Goal: Obtain resource: Obtain resource

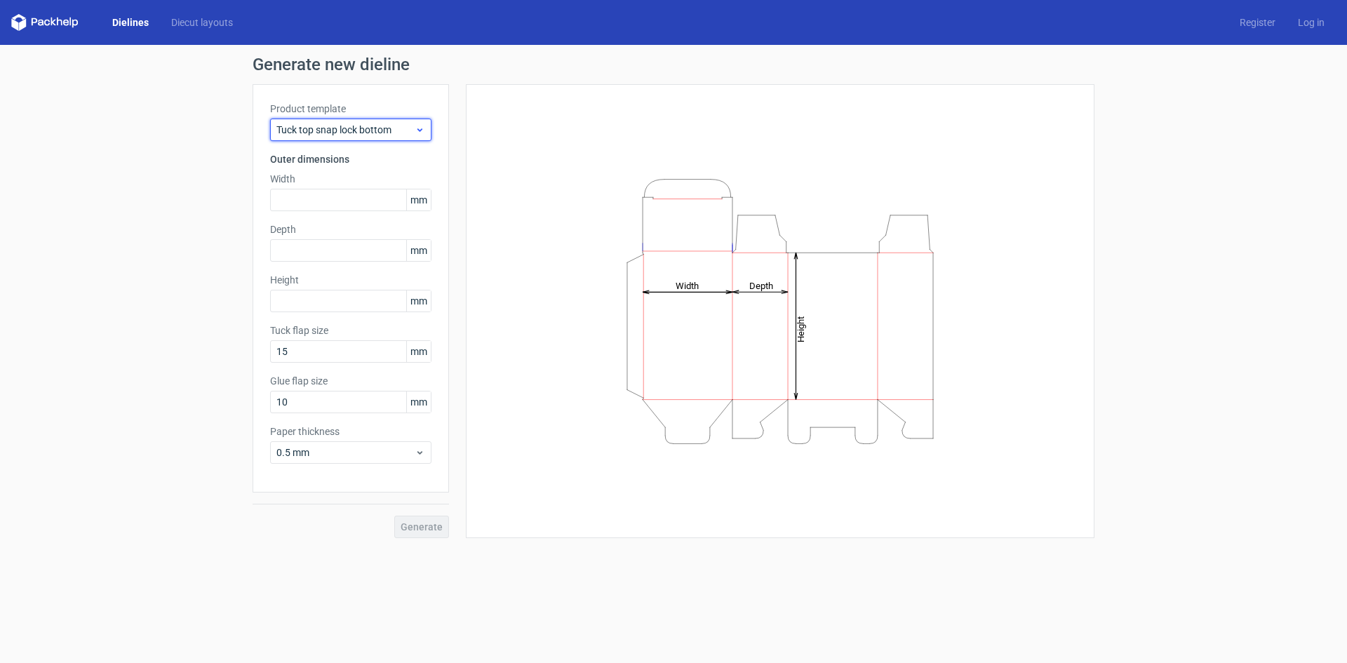
click at [368, 120] on div "Tuck top snap lock bottom" at bounding box center [350, 130] width 161 height 22
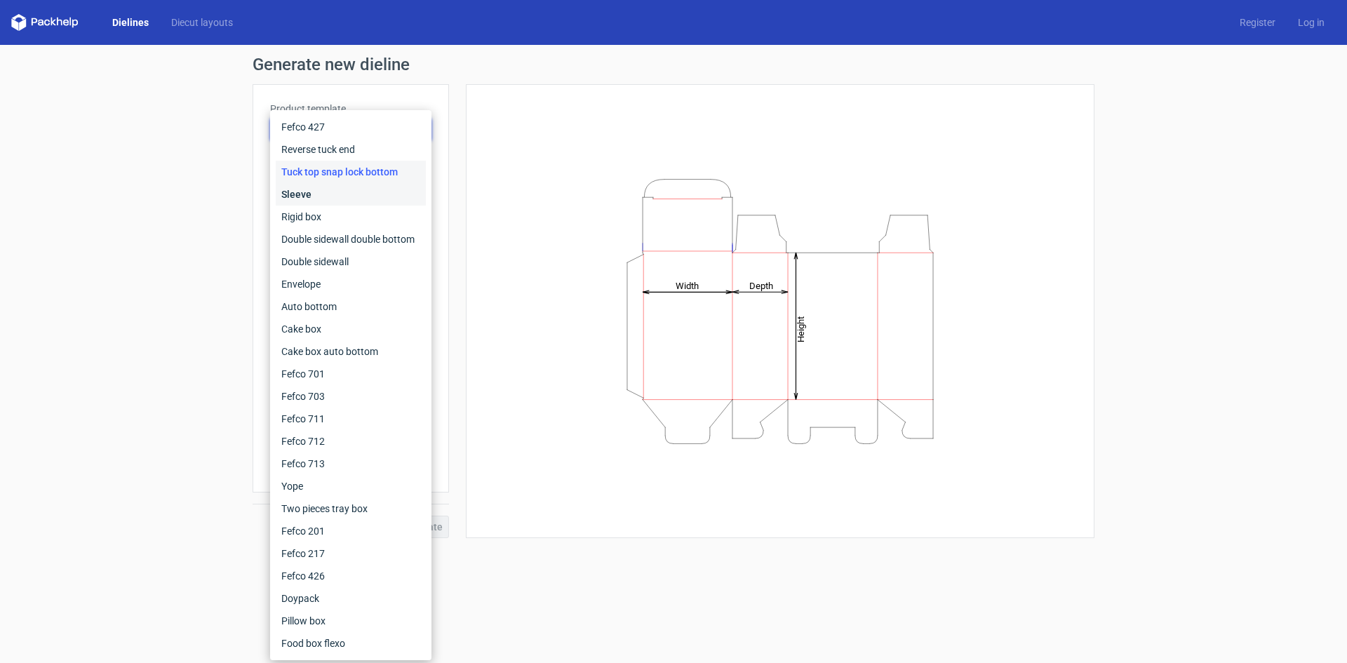
click at [345, 189] on div "Sleeve" at bounding box center [351, 194] width 150 height 22
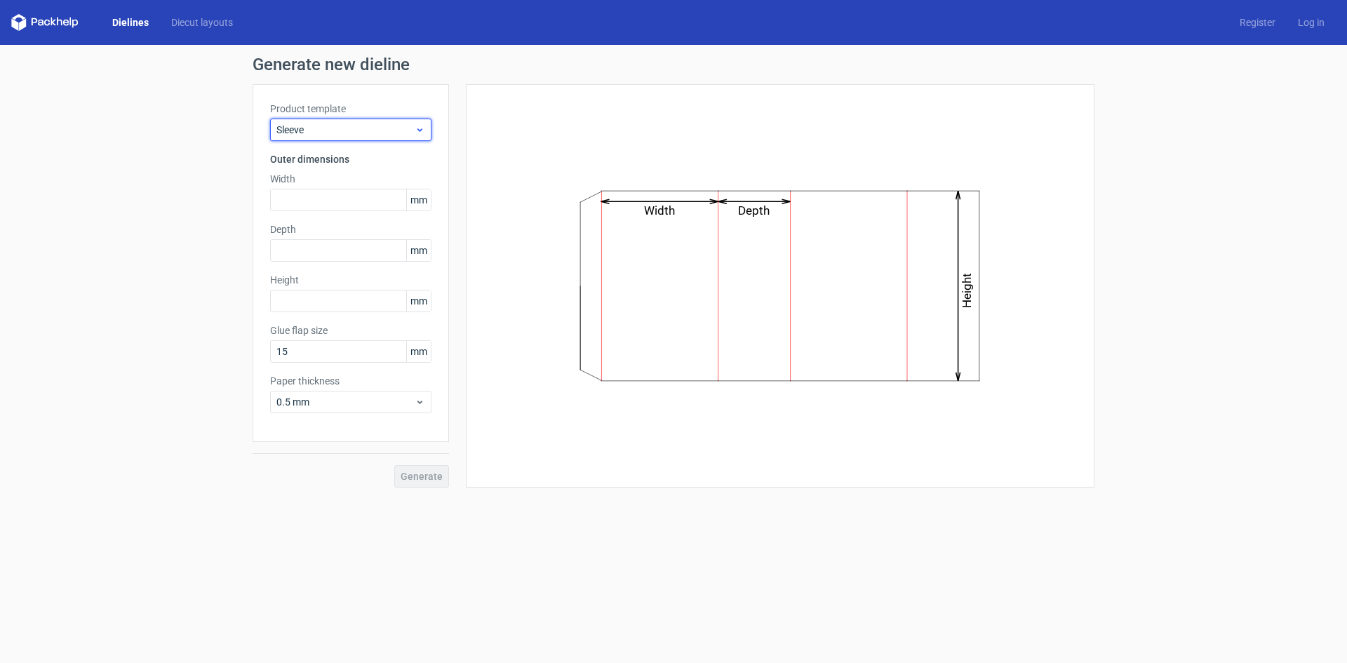
click at [370, 139] on div "Sleeve" at bounding box center [350, 130] width 161 height 22
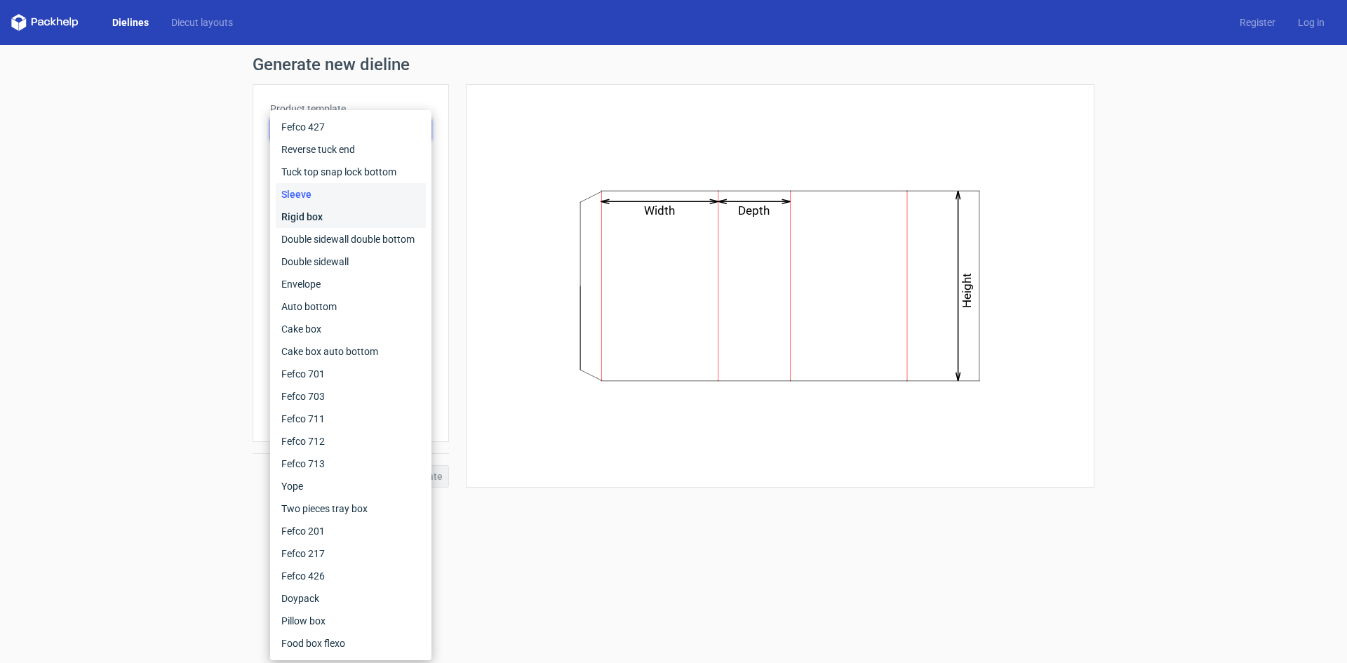
click at [338, 213] on div "Rigid box" at bounding box center [351, 217] width 150 height 22
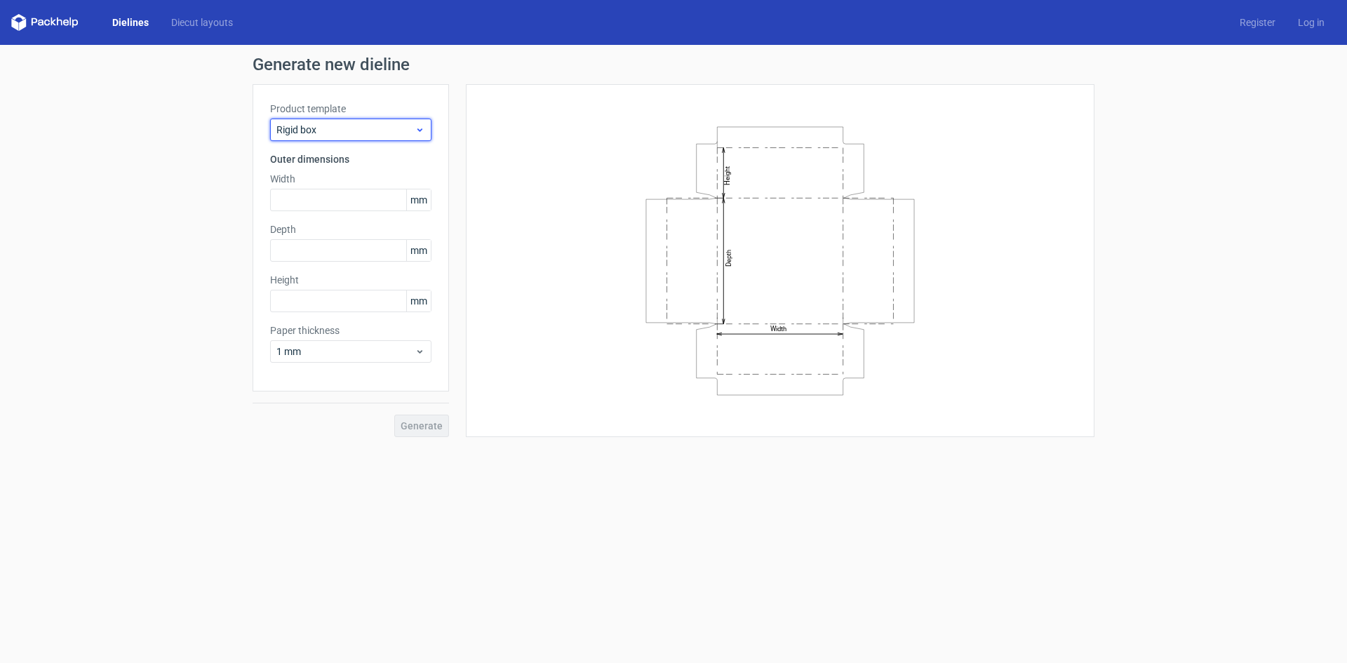
click at [380, 129] on span "Rigid box" at bounding box center [345, 130] width 138 height 14
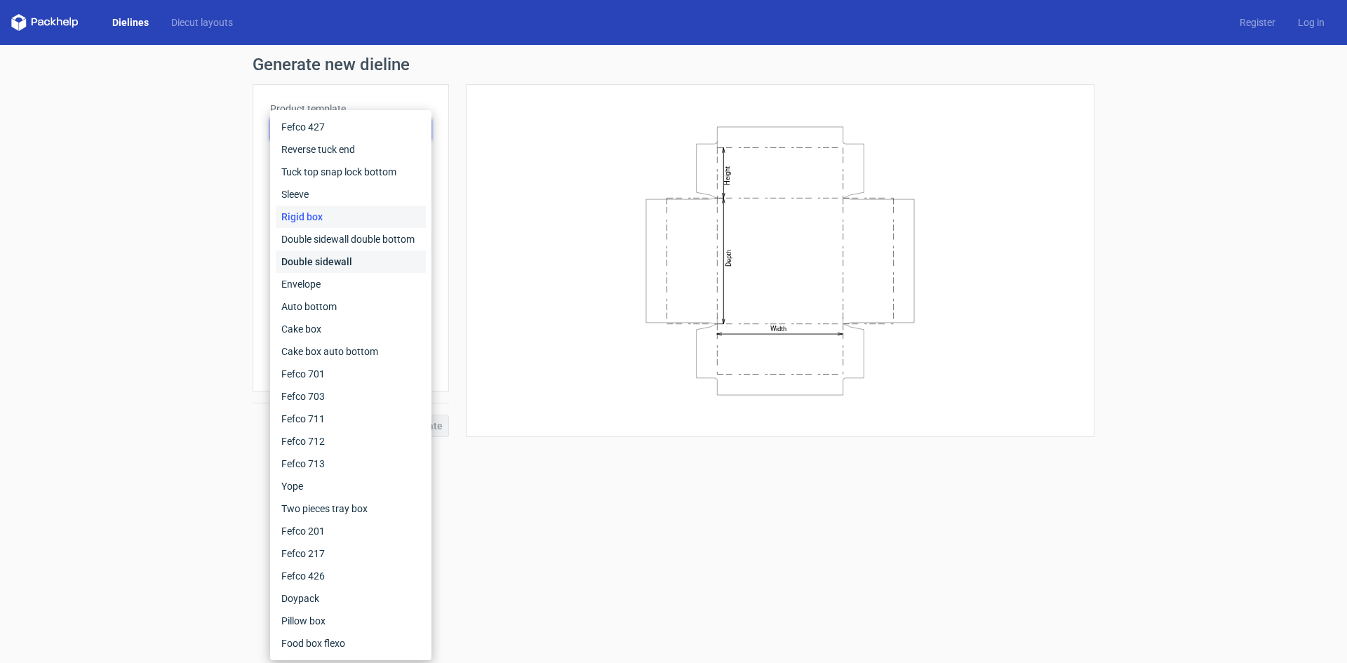
click at [347, 256] on div "Double sidewall" at bounding box center [351, 261] width 150 height 22
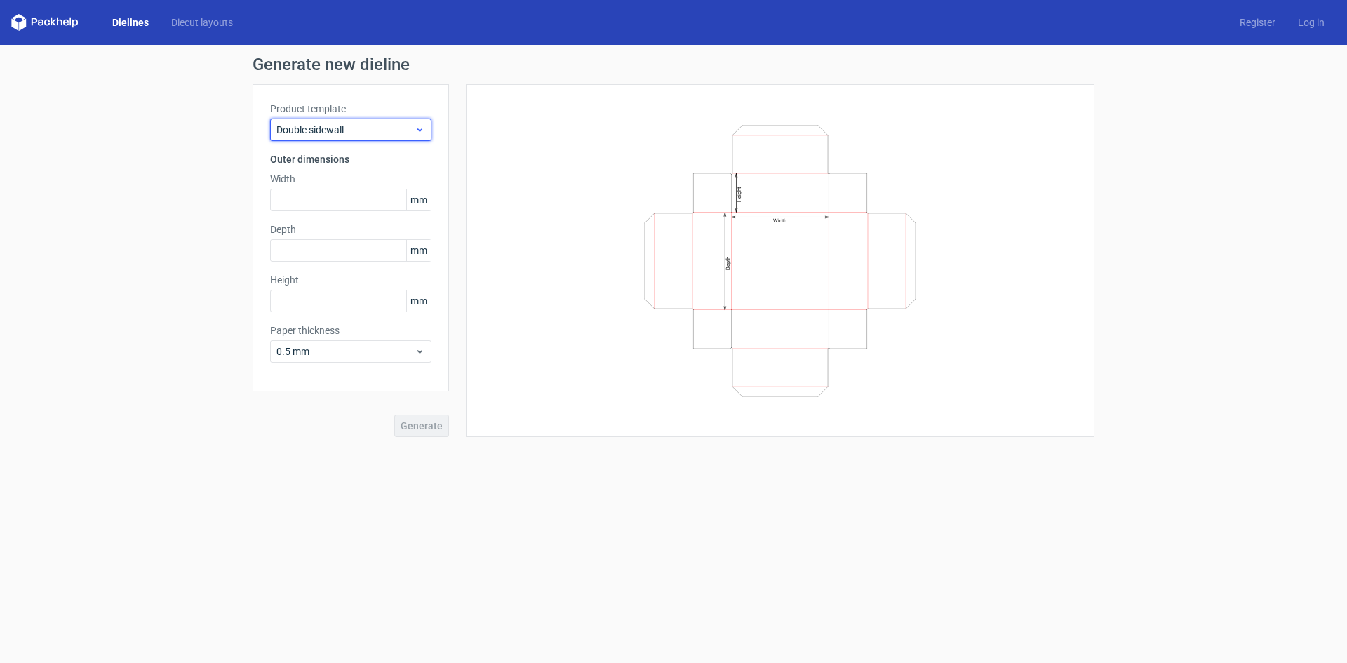
click at [373, 138] on div "Double sidewall" at bounding box center [350, 130] width 161 height 22
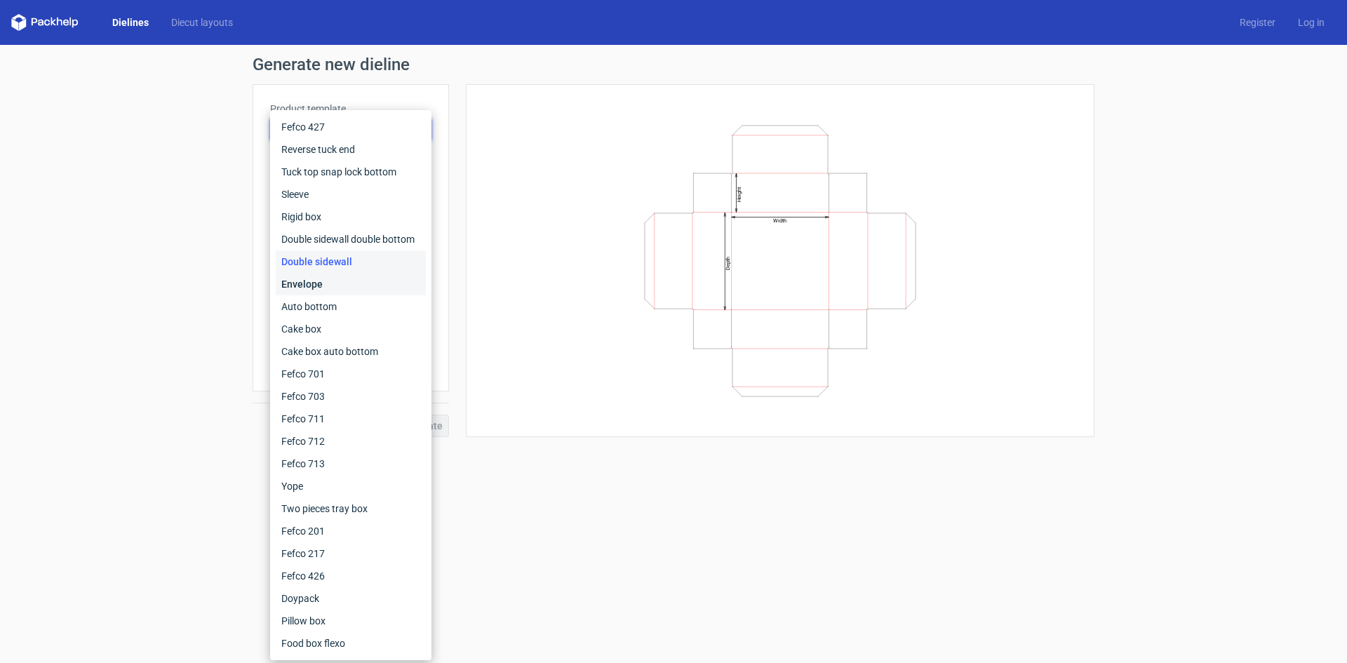
click at [331, 292] on div "Envelope" at bounding box center [351, 284] width 150 height 22
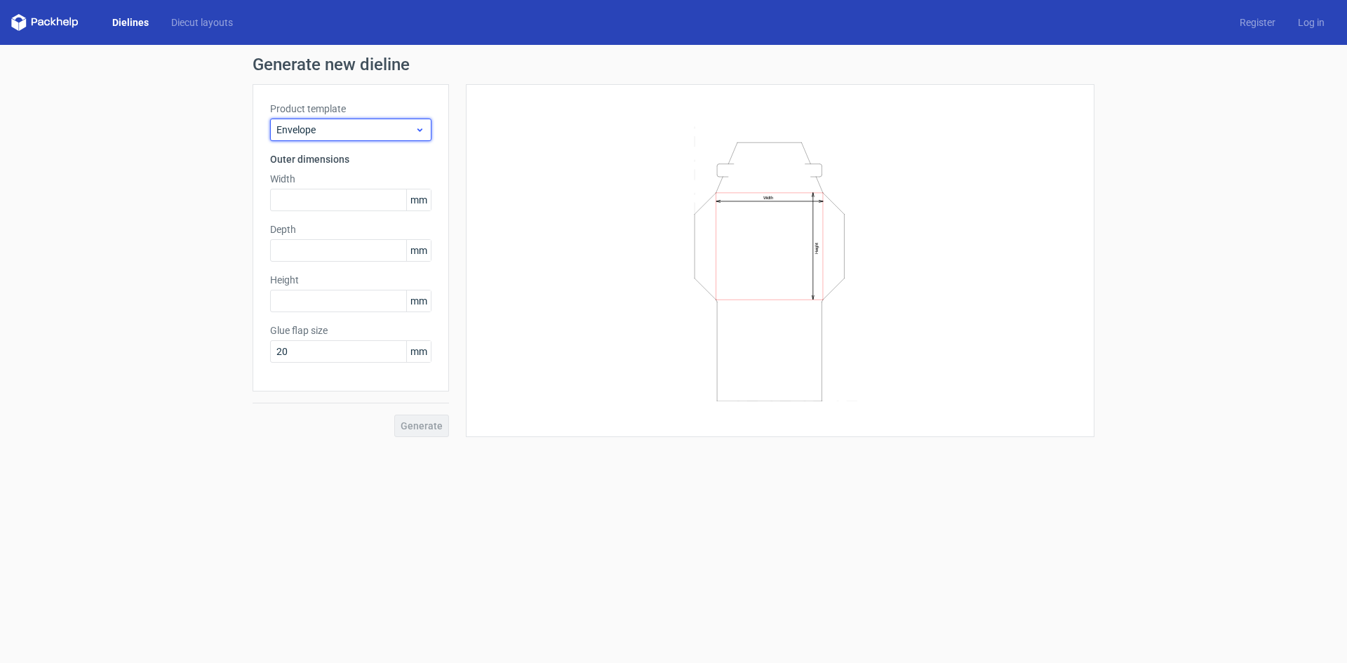
click at [406, 131] on span "Envelope" at bounding box center [345, 130] width 138 height 14
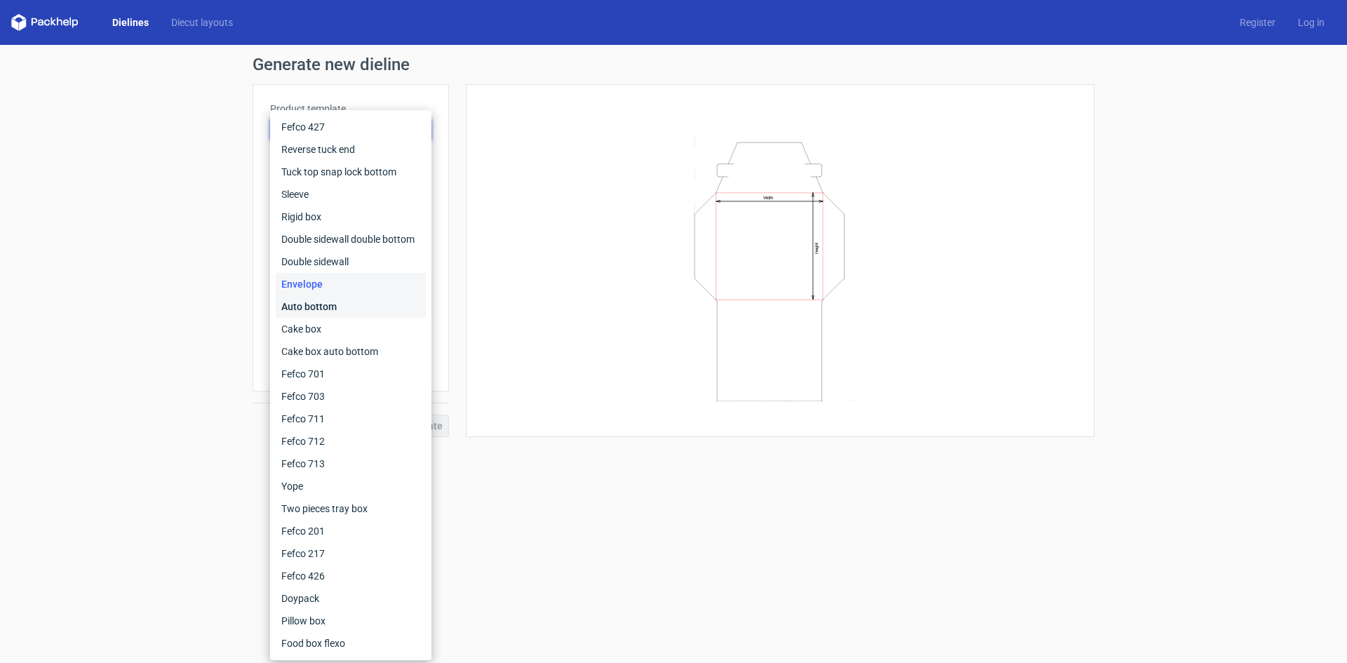
click at [356, 314] on div "Auto bottom" at bounding box center [351, 306] width 150 height 22
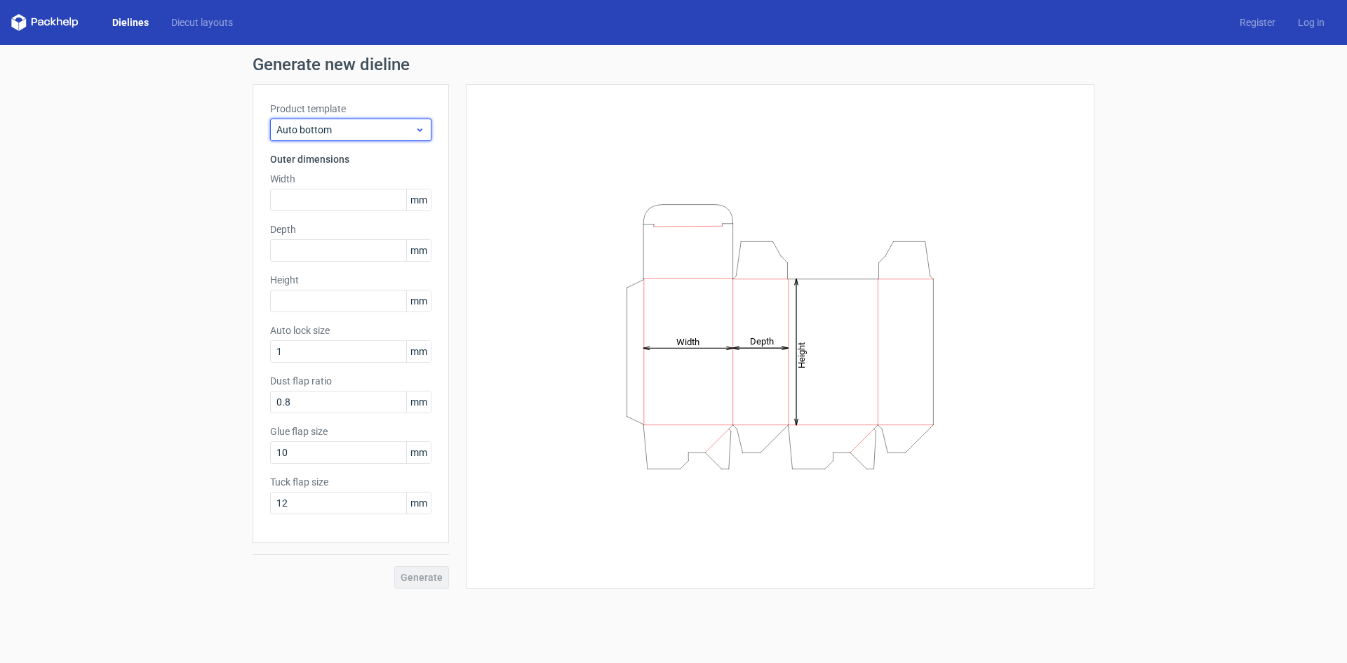
click at [413, 139] on div "Auto bottom" at bounding box center [350, 130] width 161 height 22
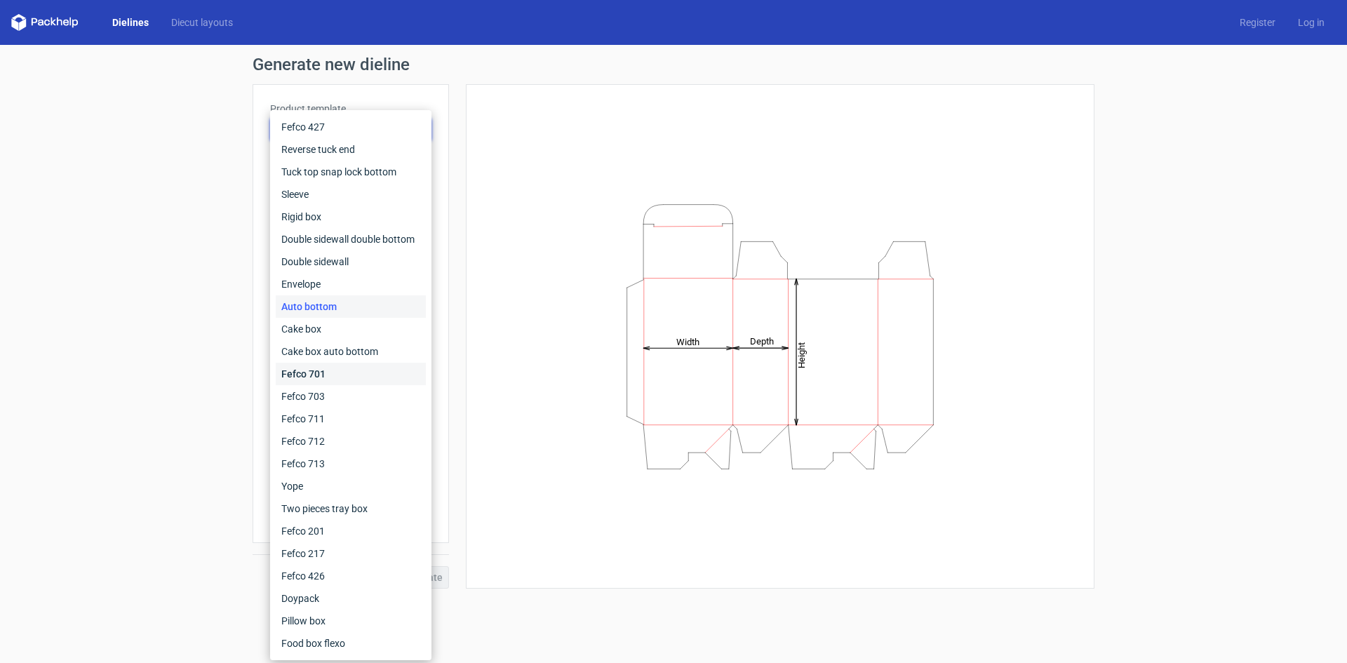
click at [337, 363] on div "Fefco 701" at bounding box center [351, 374] width 150 height 22
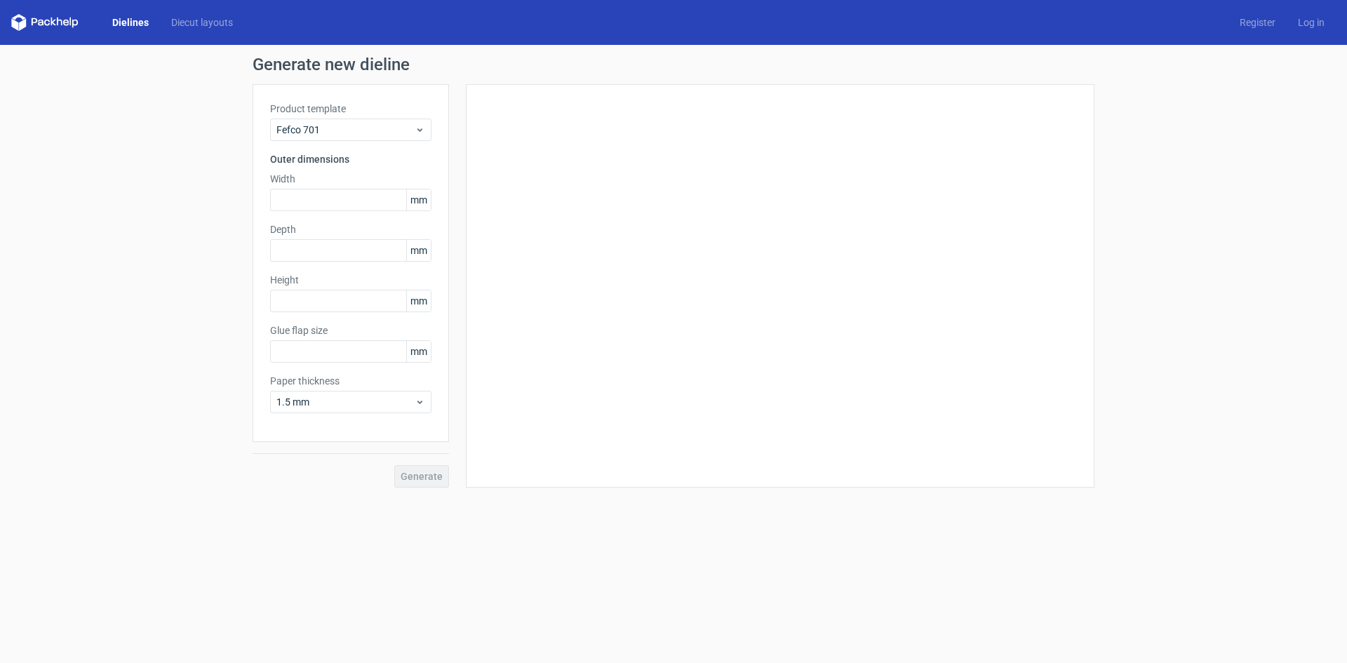
type input "25"
click at [397, 125] on span "Fefco 701" at bounding box center [345, 130] width 138 height 14
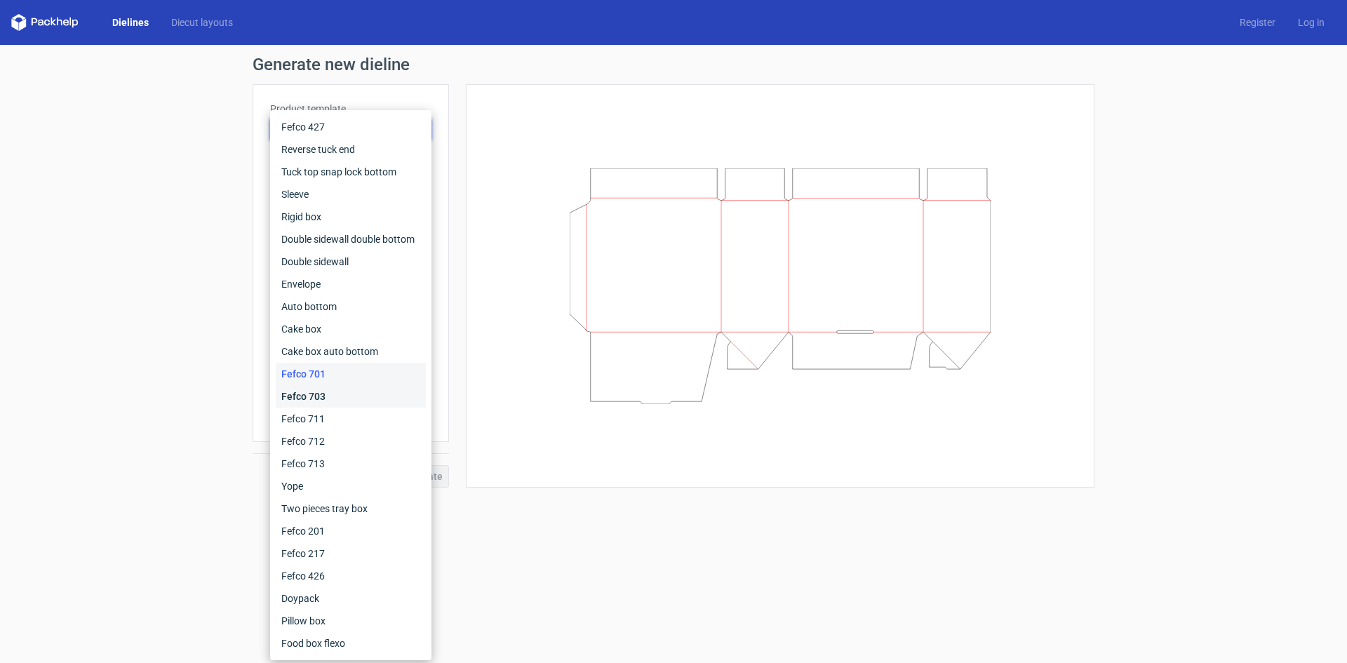
click at [311, 395] on div "Fefco 703" at bounding box center [351, 396] width 150 height 22
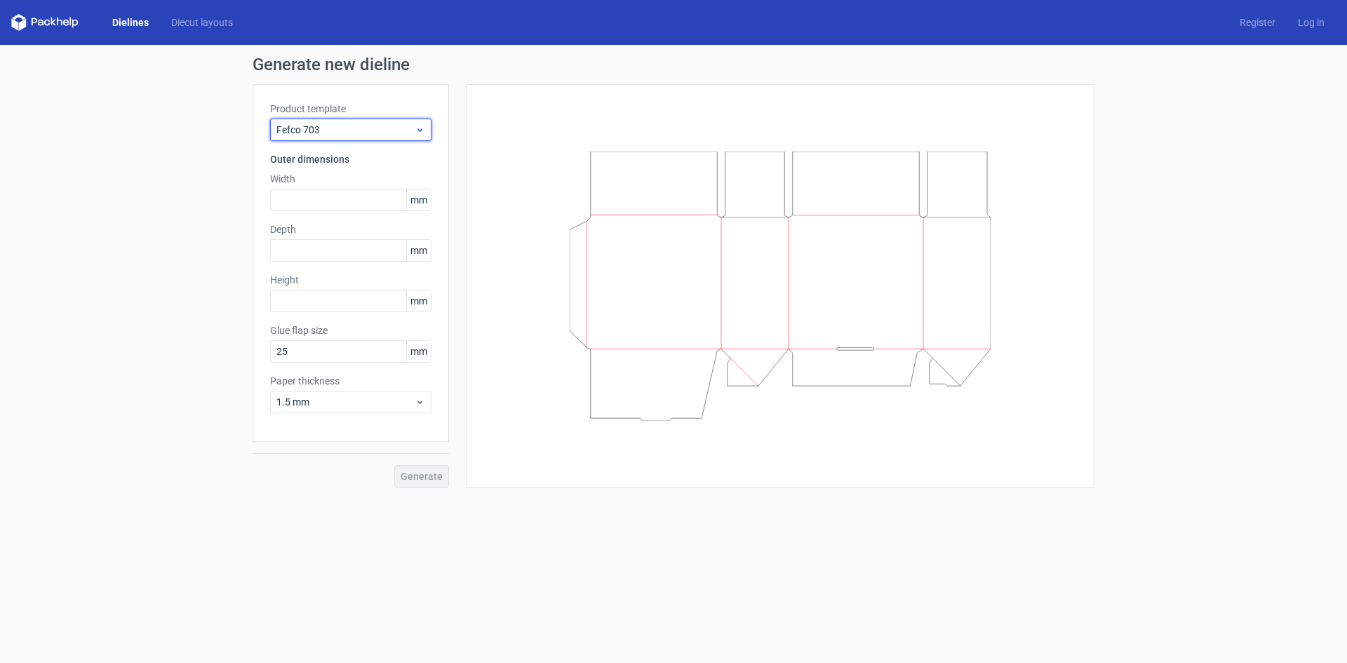
click at [368, 134] on span "Fefco 703" at bounding box center [345, 130] width 138 height 14
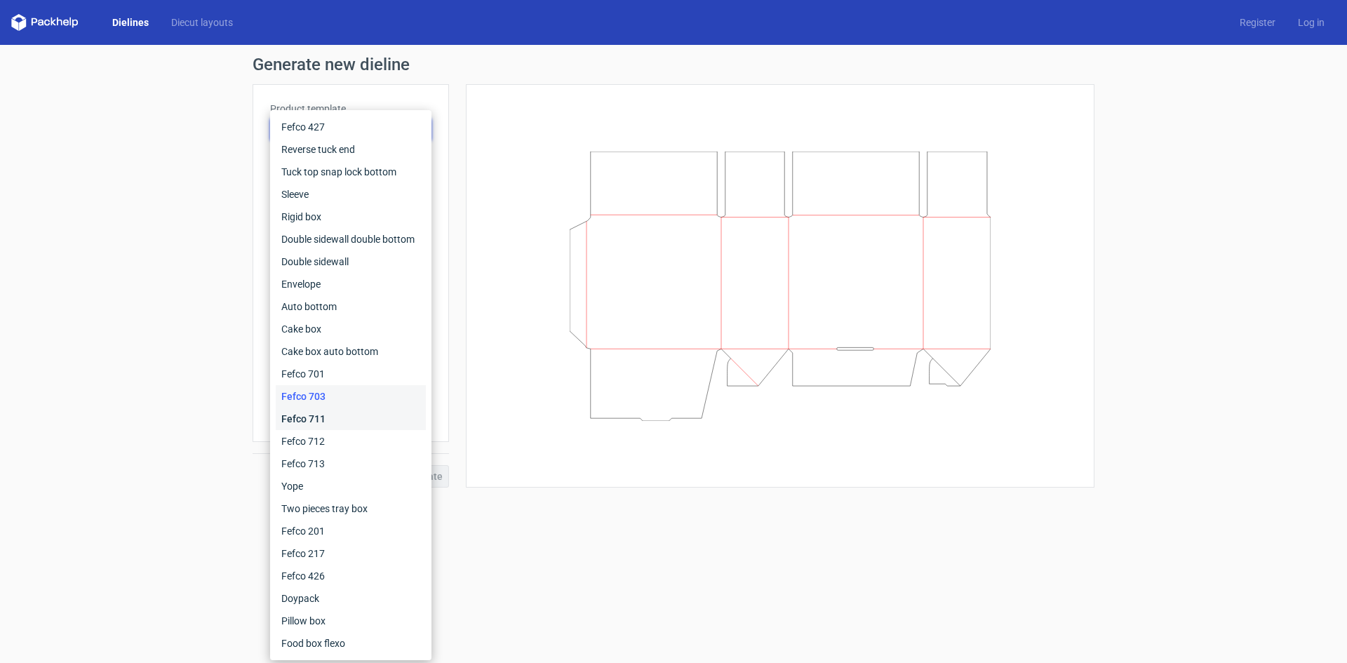
click at [331, 419] on div "Fefco 711" at bounding box center [351, 419] width 150 height 22
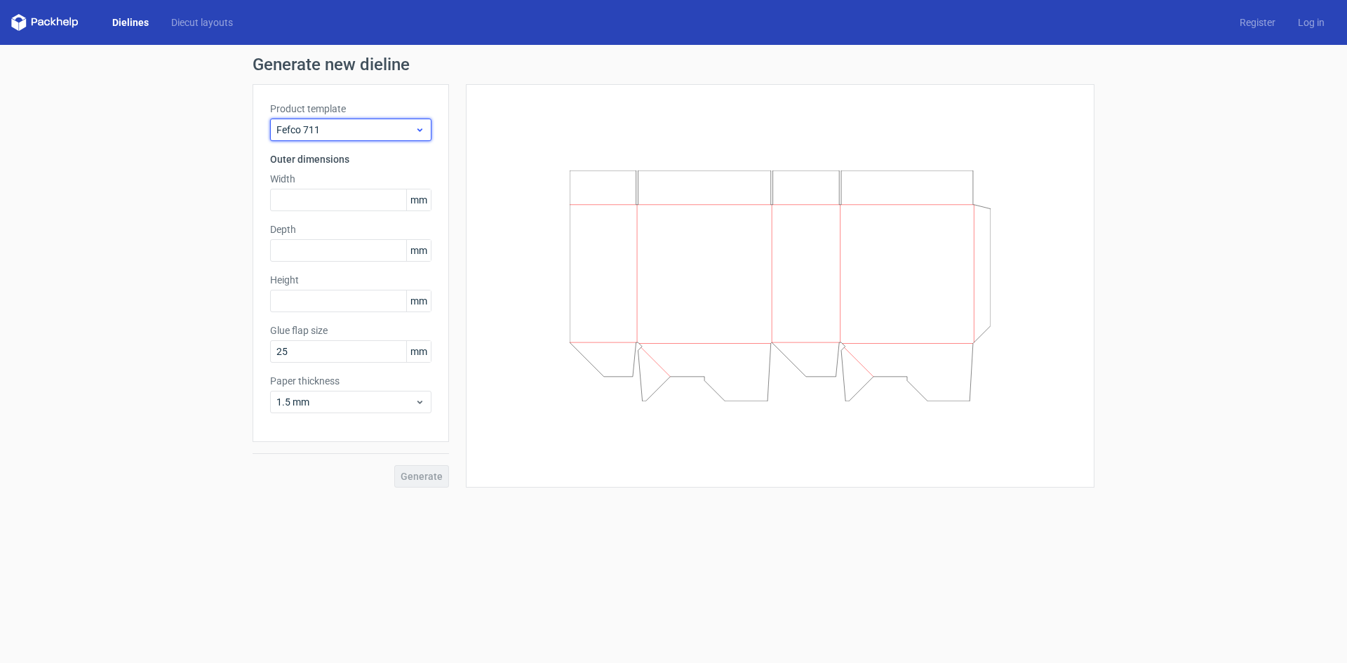
click at [389, 123] on span "Fefco 711" at bounding box center [345, 130] width 138 height 14
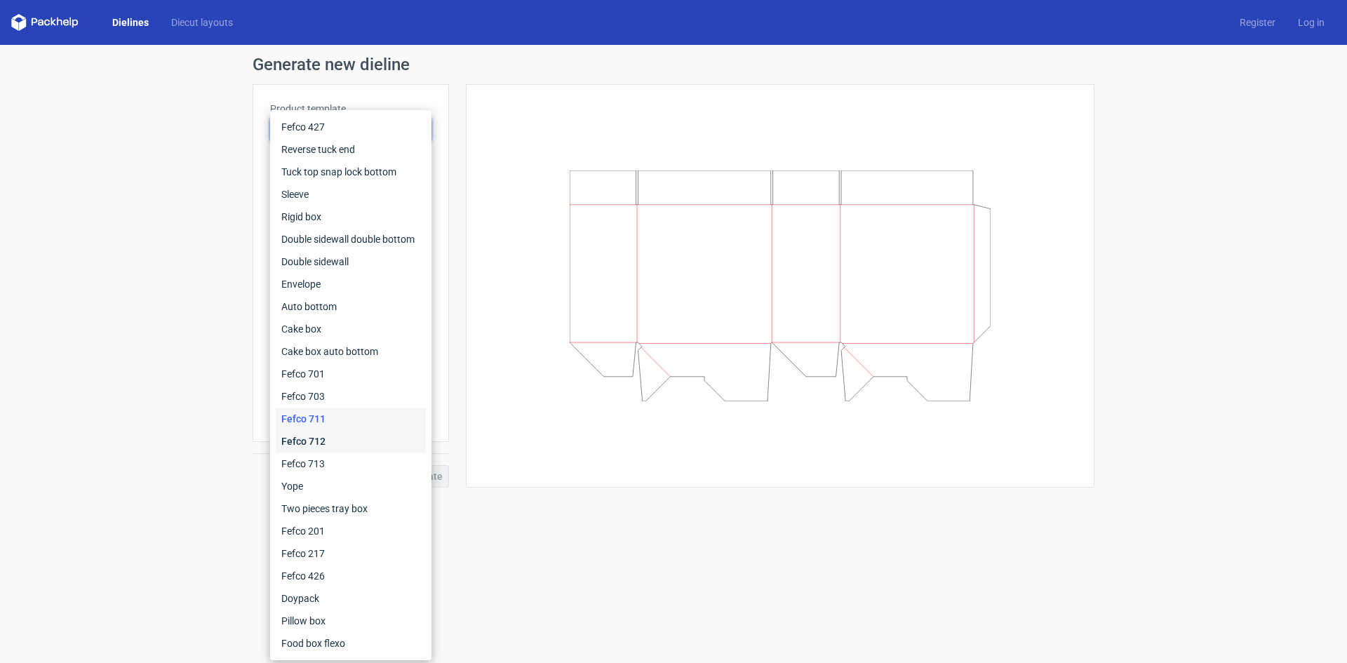
click at [336, 443] on div "Fefco 712" at bounding box center [351, 441] width 150 height 22
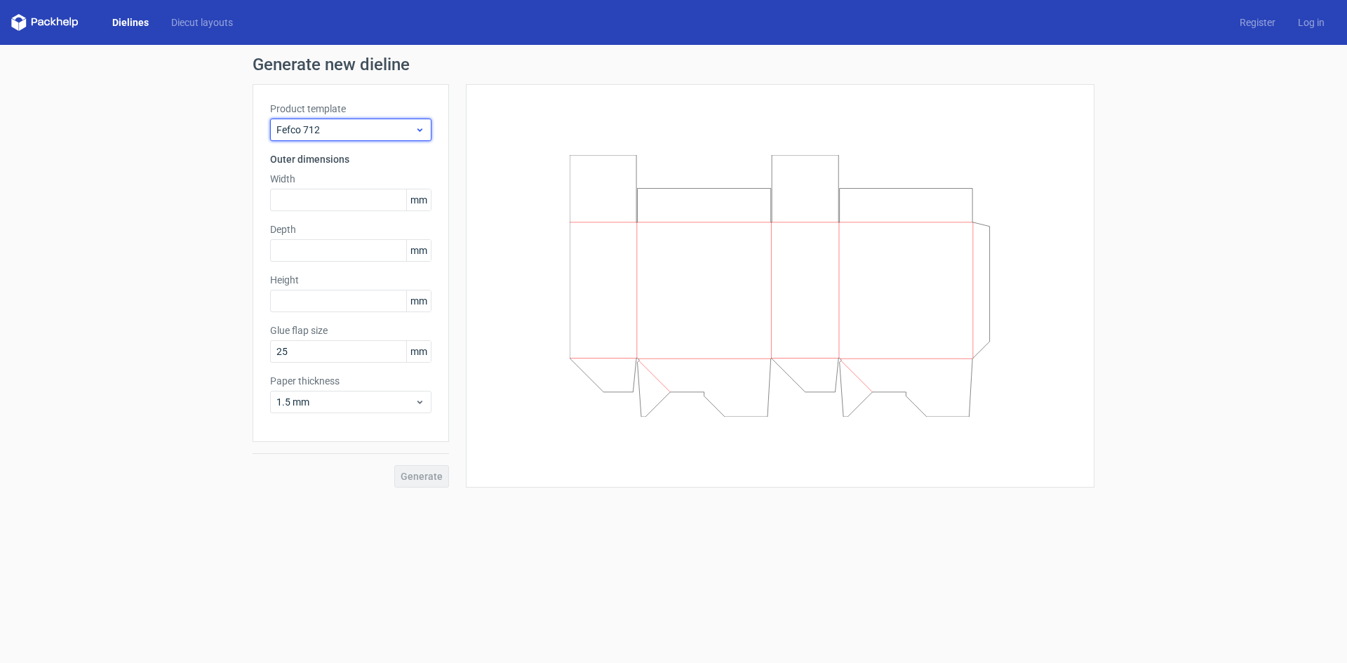
click at [371, 121] on div "Fefco 712" at bounding box center [350, 130] width 161 height 22
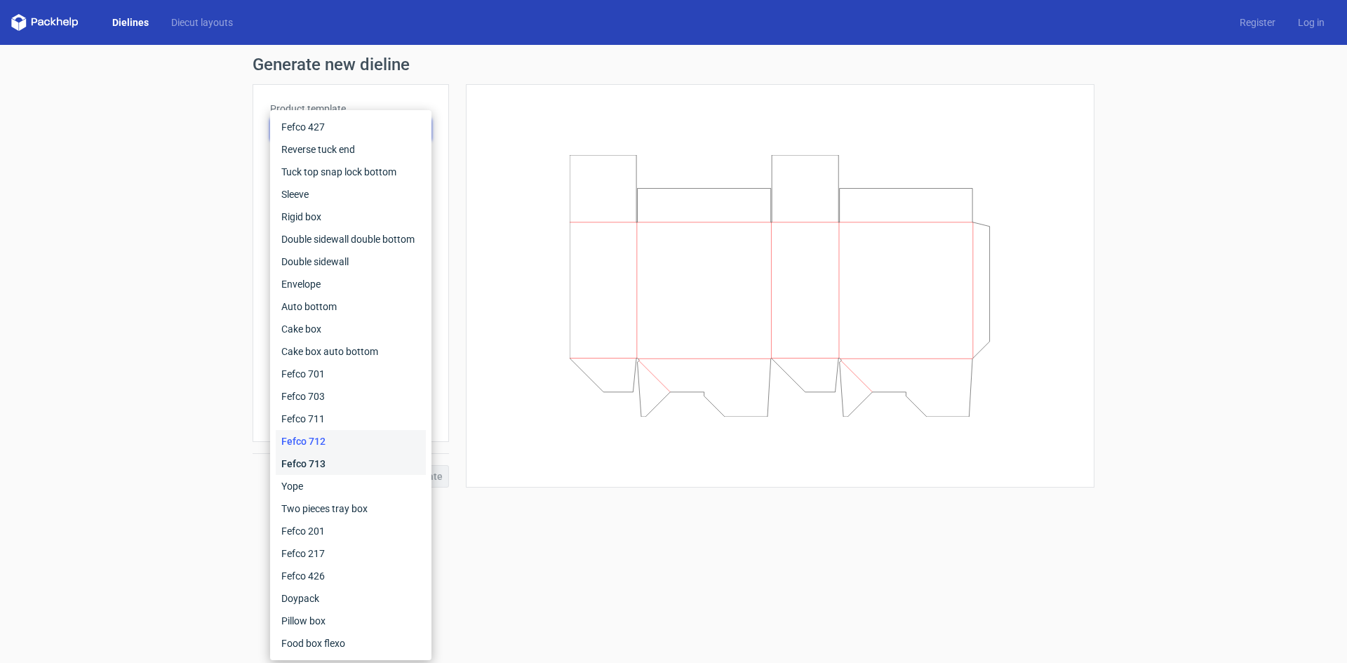
click at [324, 458] on div "Fefco 713" at bounding box center [351, 464] width 150 height 22
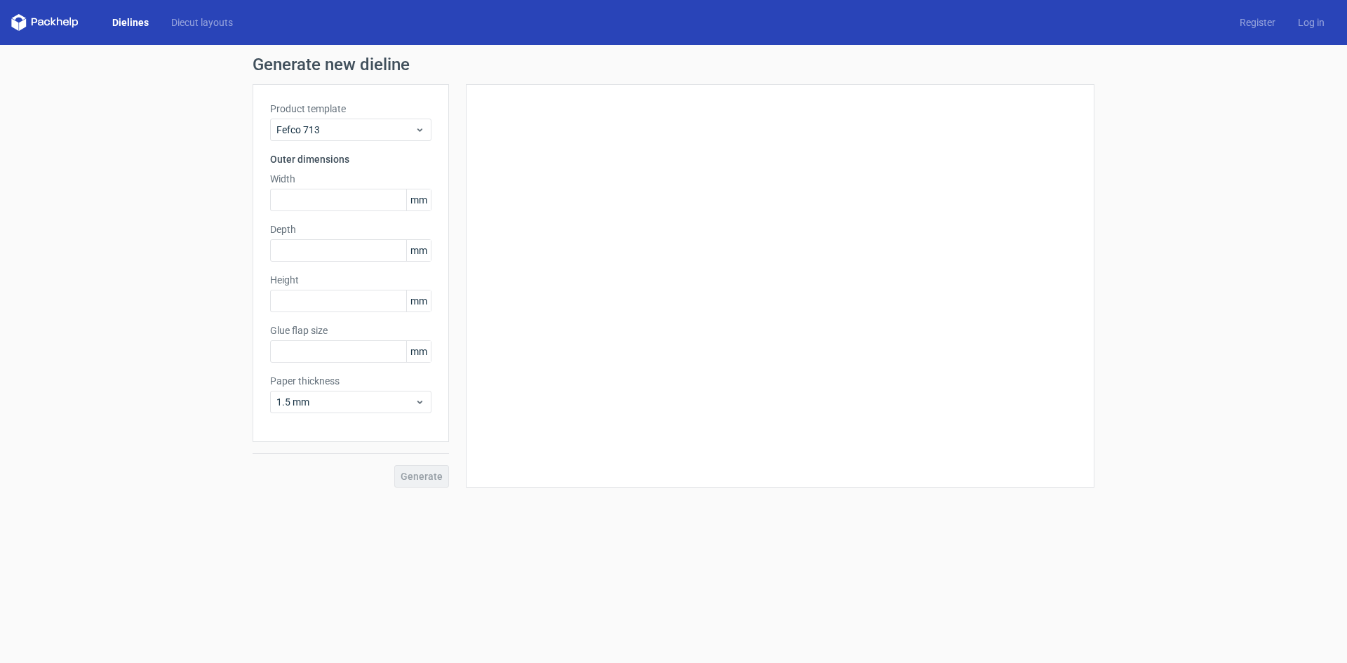
type input "25"
click at [387, 141] on div "Product template Fefco 713 Outer dimensions Width mm Depth mm Height mm Glue fl…" at bounding box center [351, 263] width 196 height 358
click at [384, 124] on span "Fefco 713" at bounding box center [345, 130] width 138 height 14
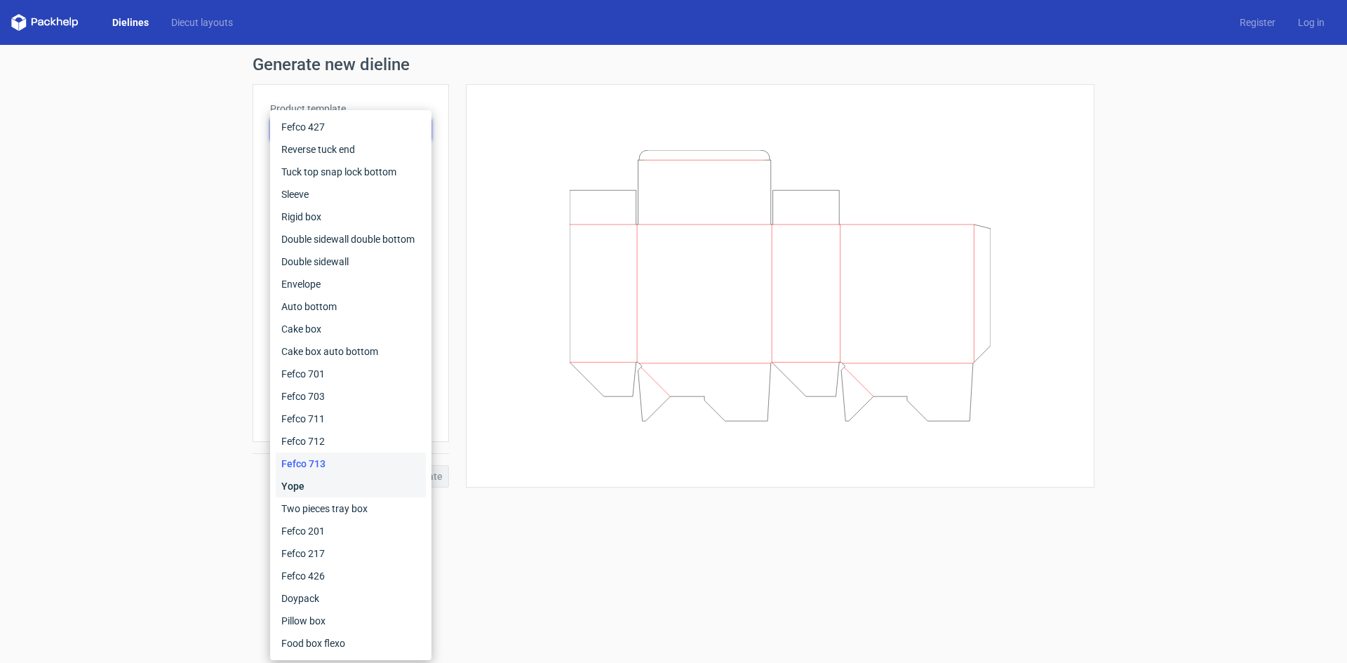
click at [316, 479] on div "Yope" at bounding box center [351, 486] width 150 height 22
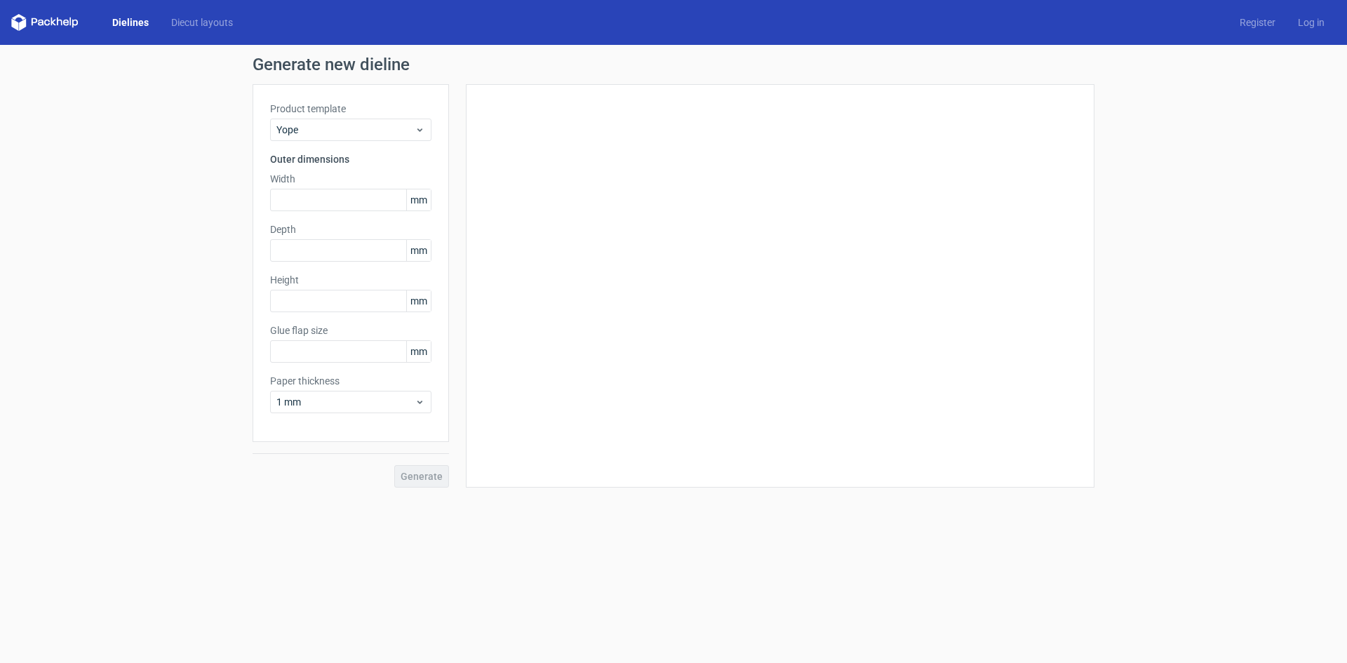
type input "17"
click at [396, 129] on span "Yope" at bounding box center [345, 130] width 138 height 14
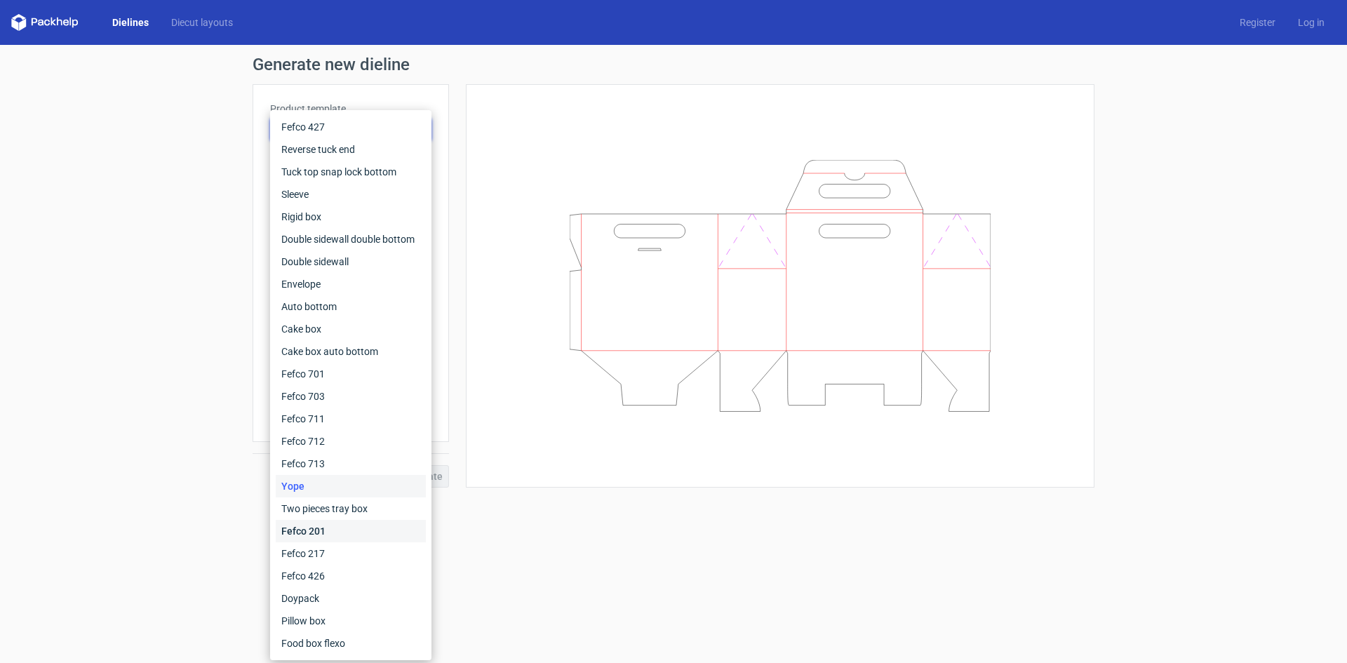
click at [321, 520] on div "Fefco 201" at bounding box center [351, 531] width 150 height 22
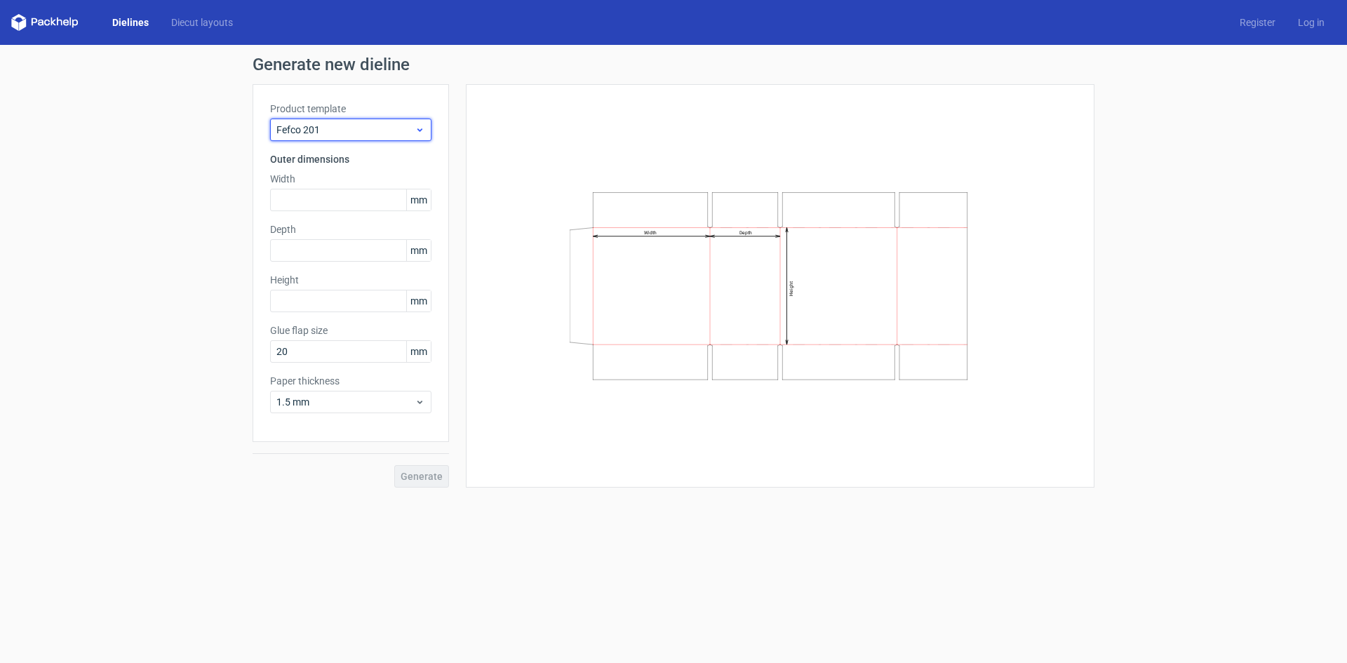
click at [390, 125] on span "Fefco 201" at bounding box center [345, 130] width 138 height 14
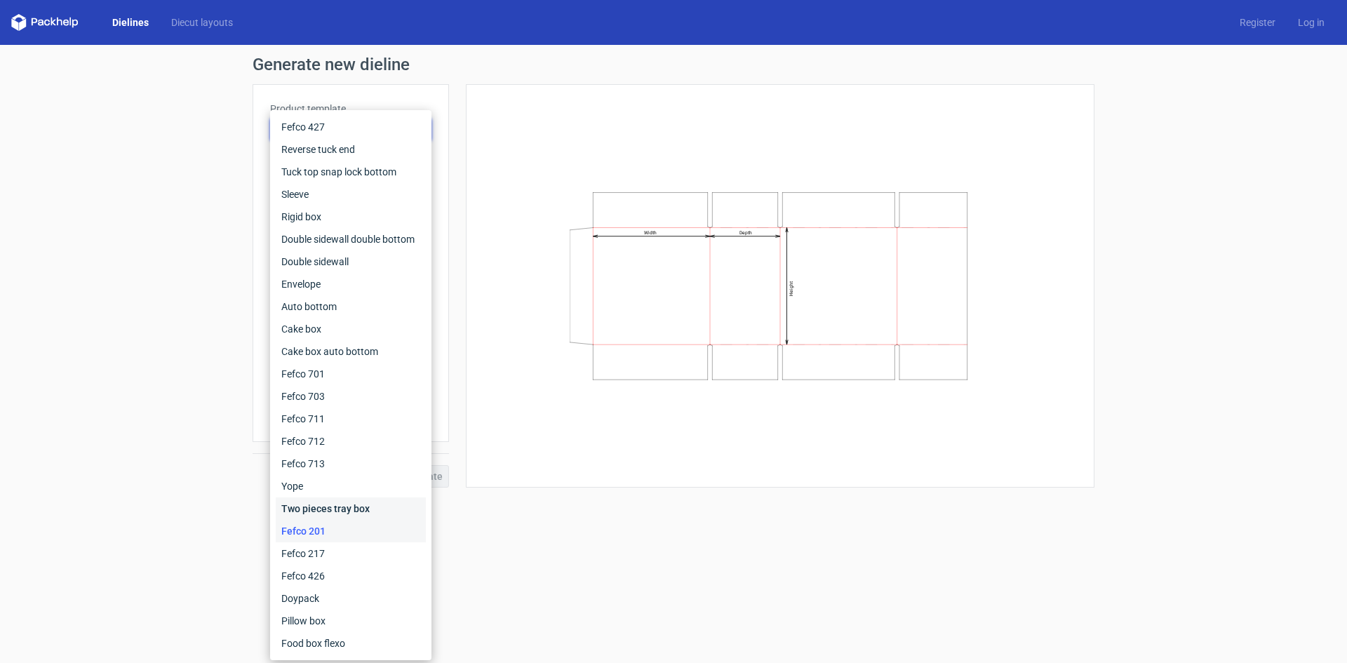
click at [326, 509] on div "Two pieces tray box" at bounding box center [351, 508] width 150 height 22
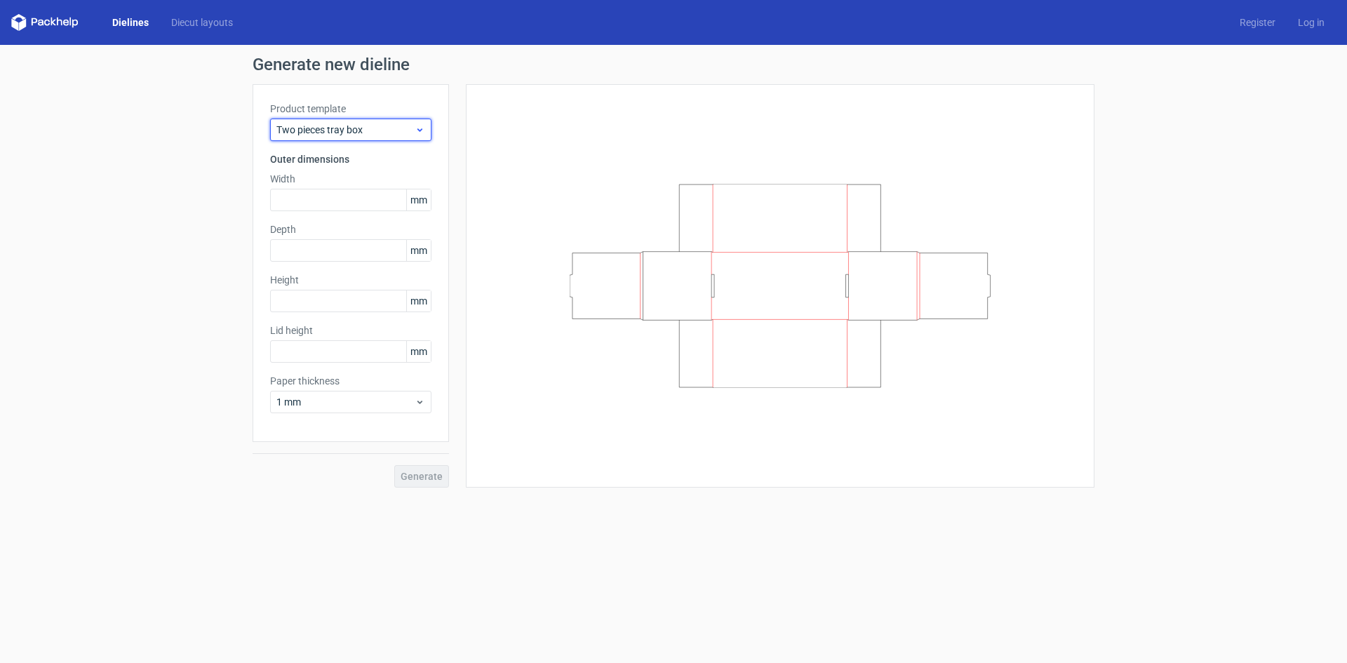
click at [381, 123] on span "Two pieces tray box" at bounding box center [345, 130] width 138 height 14
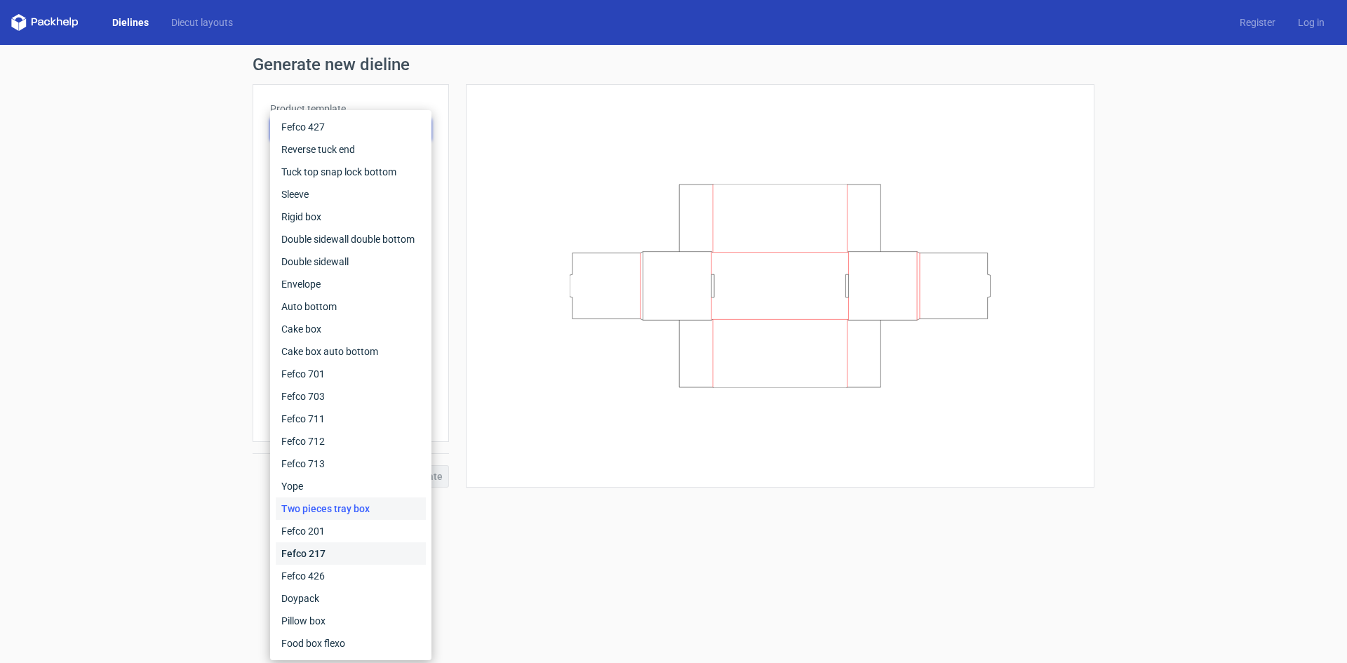
click at [333, 547] on div "Fefco 217" at bounding box center [351, 553] width 150 height 22
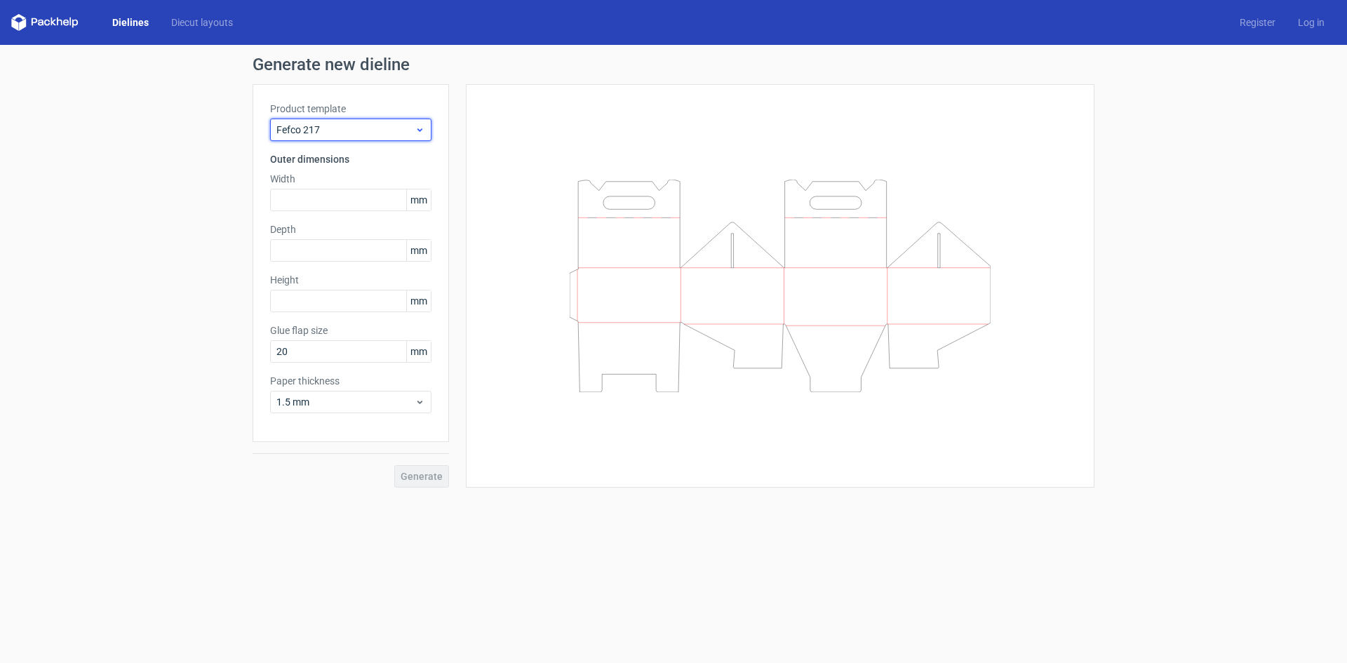
click at [381, 134] on span "Fefco 217" at bounding box center [345, 130] width 138 height 14
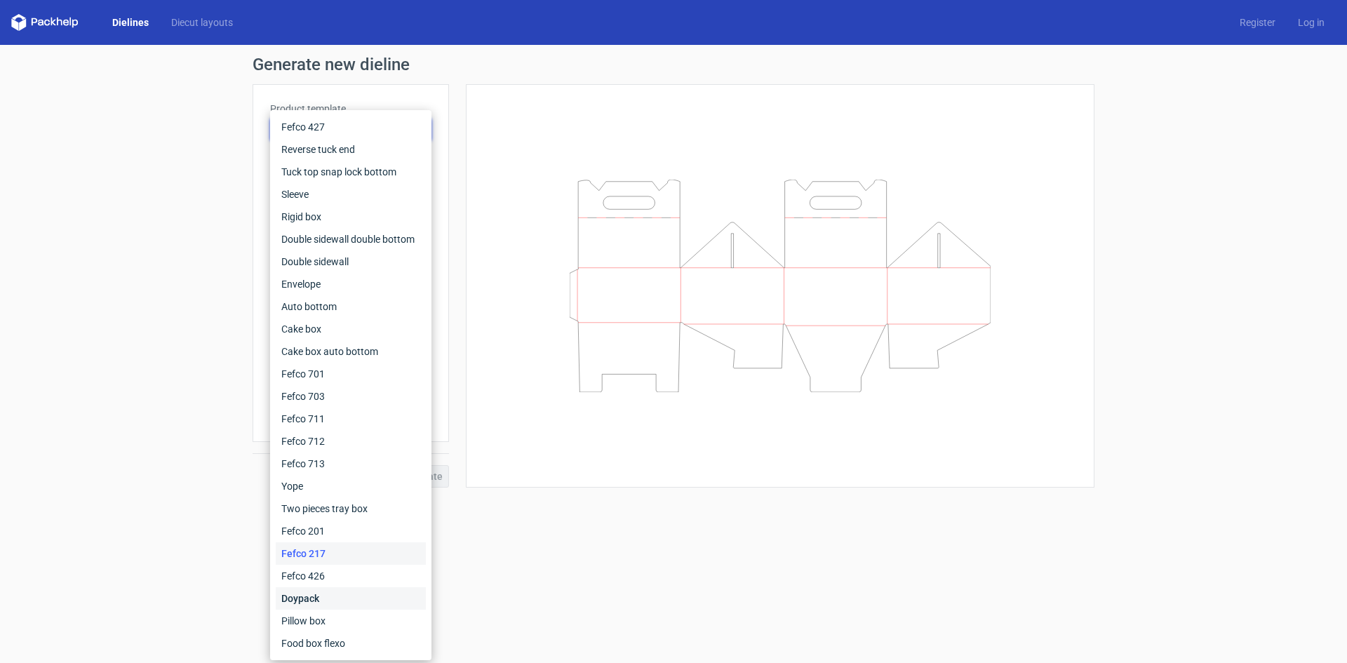
click at [312, 602] on div "Doypack" at bounding box center [351, 598] width 150 height 22
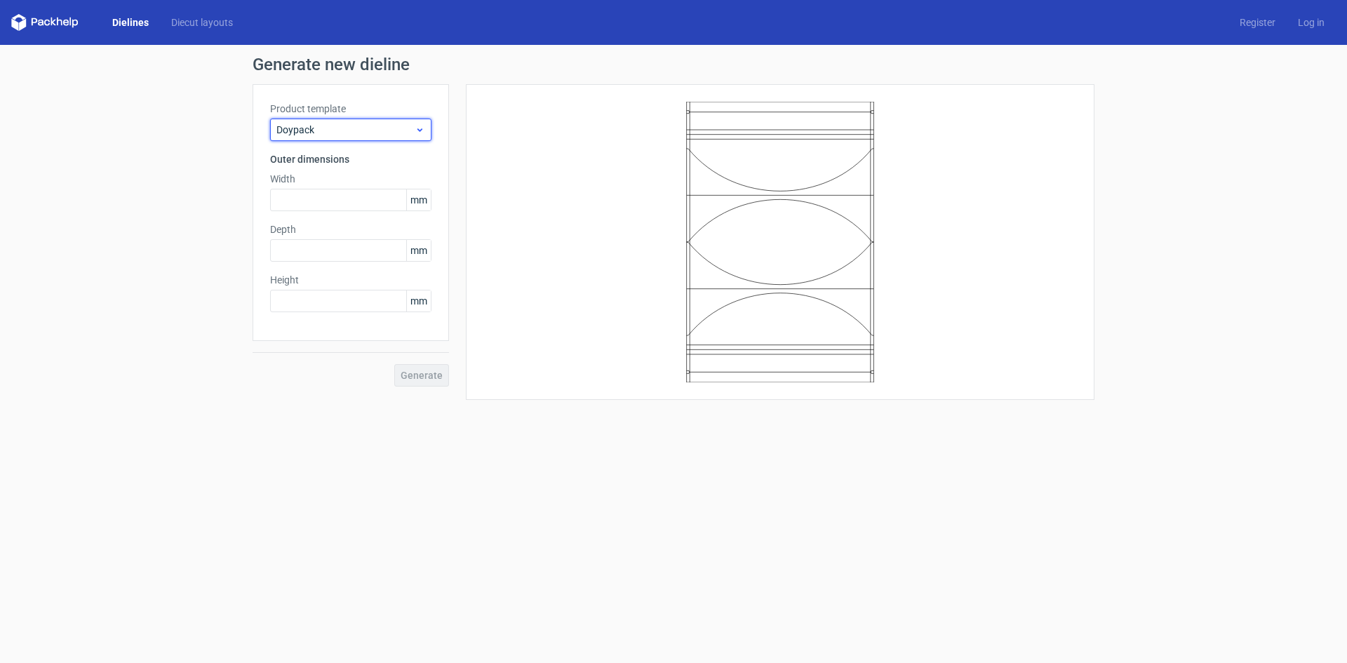
click at [365, 138] on div "Doypack" at bounding box center [350, 130] width 161 height 22
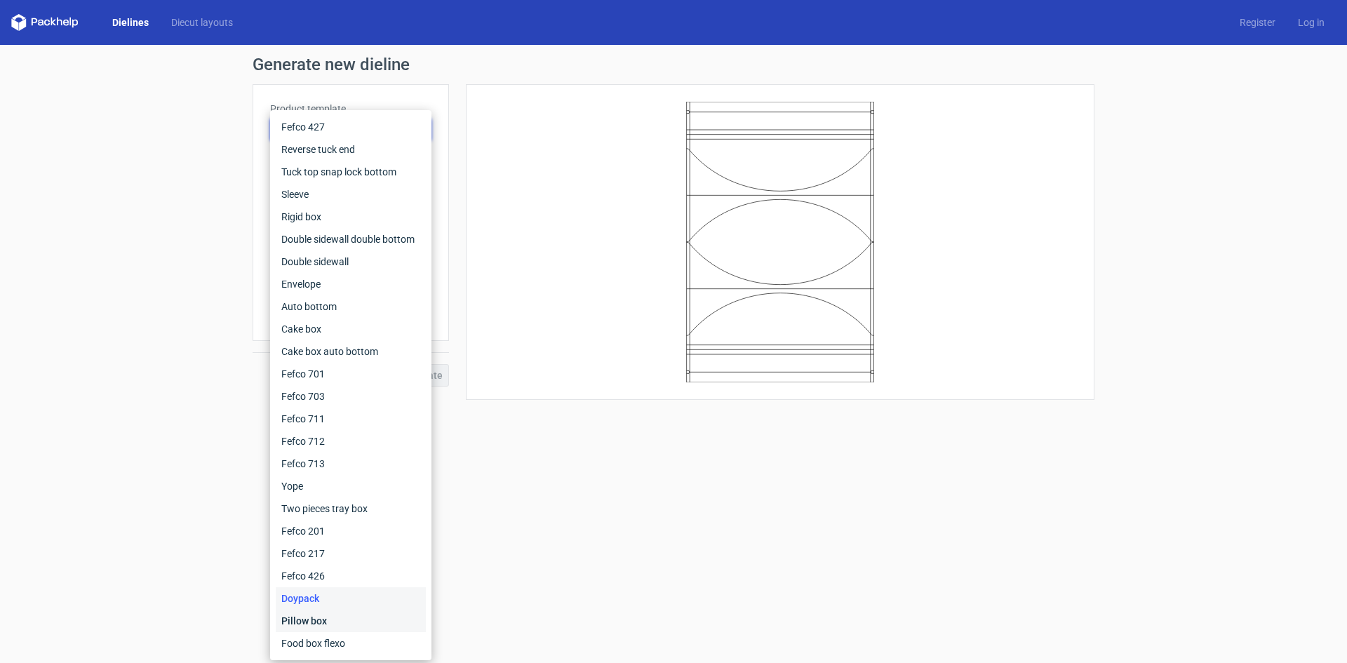
click at [326, 623] on div "Pillow box" at bounding box center [351, 621] width 150 height 22
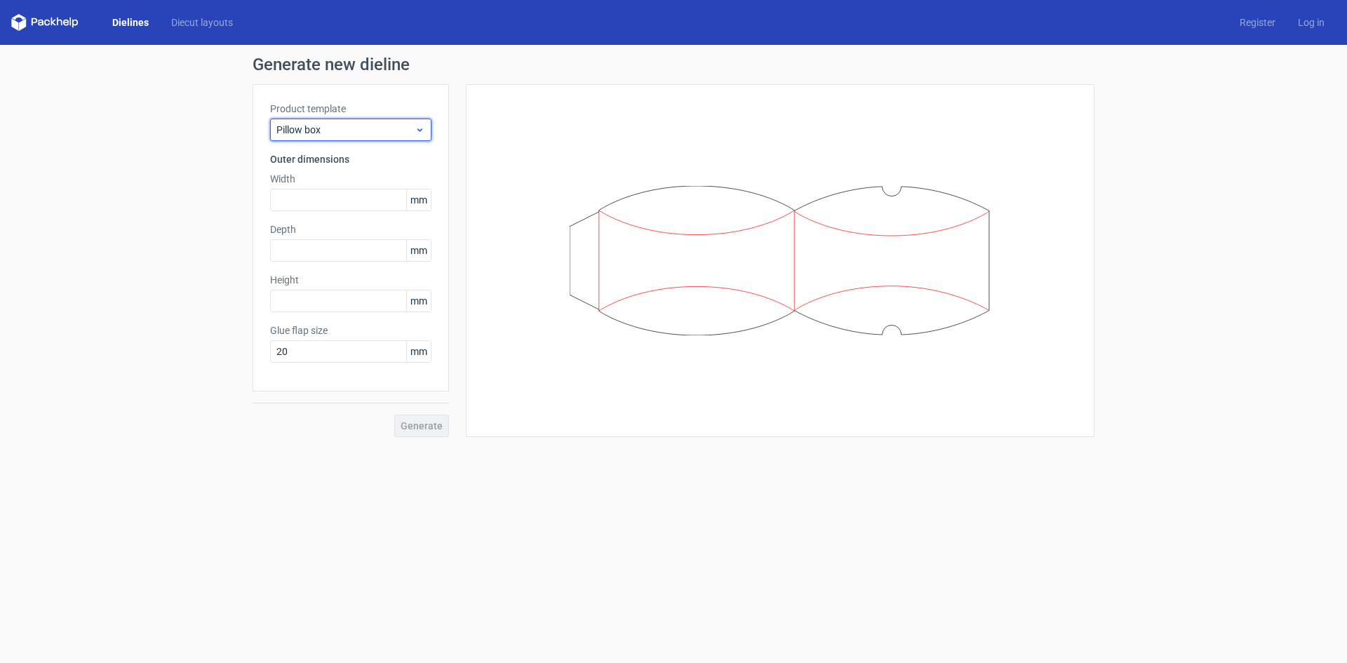
click at [333, 136] on span "Pillow box" at bounding box center [345, 130] width 138 height 14
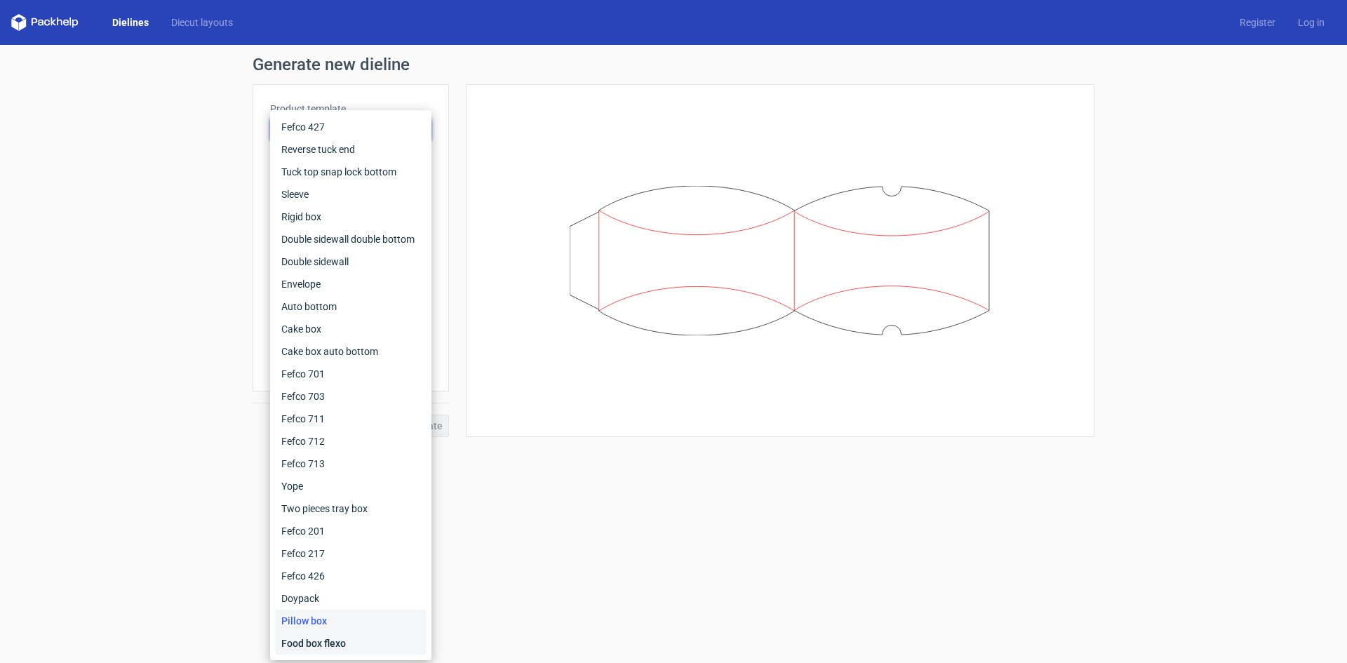
click at [323, 632] on div "Food box flexo" at bounding box center [351, 643] width 150 height 22
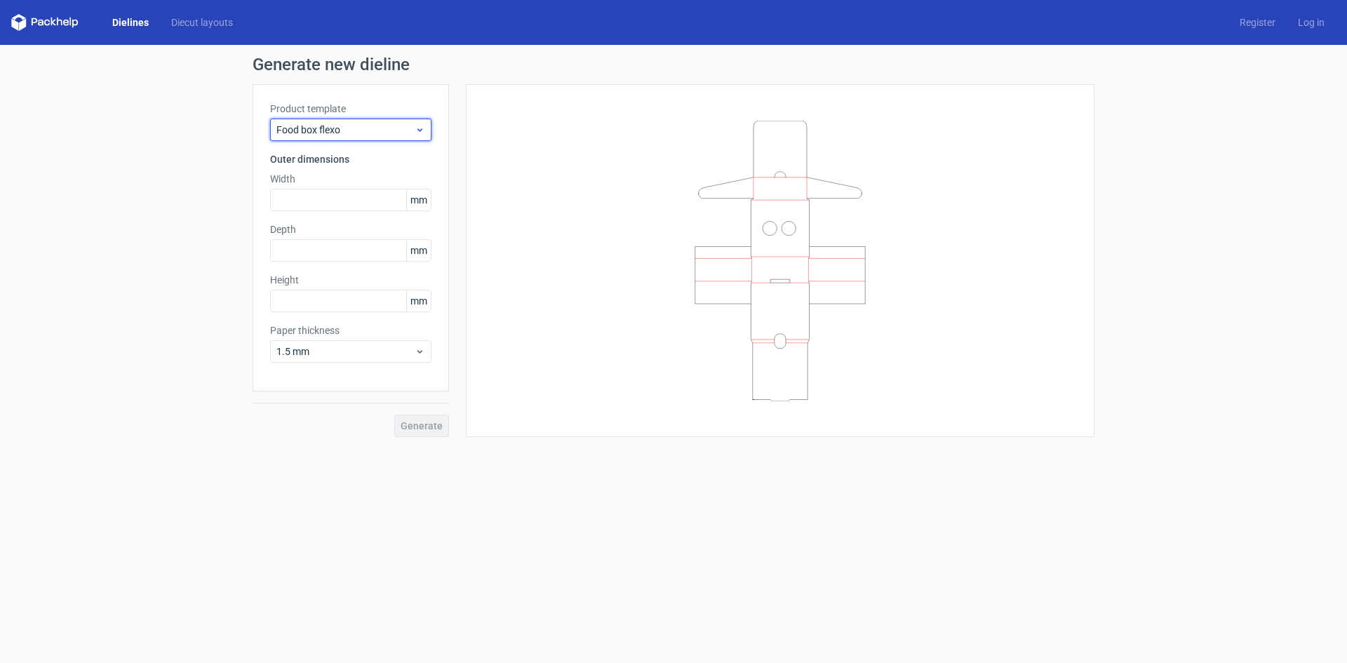
click at [396, 140] on div "Food box flexo" at bounding box center [350, 130] width 161 height 22
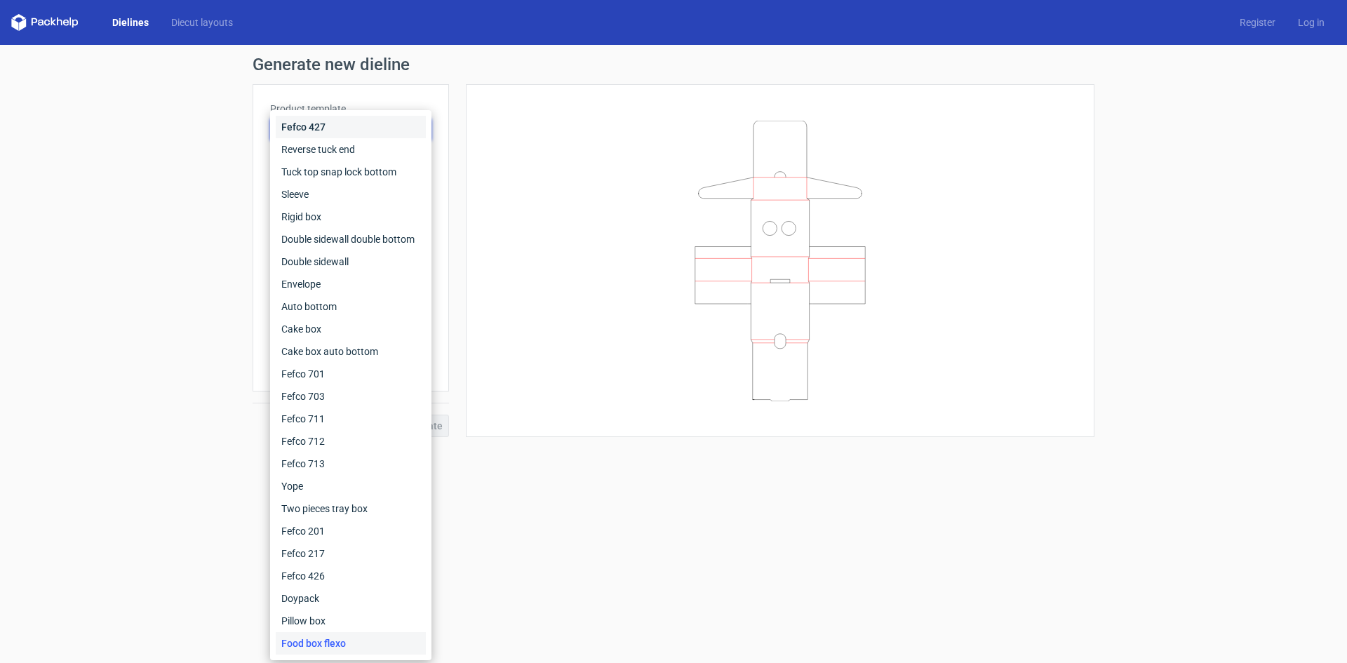
click at [318, 129] on div "Fefco 427" at bounding box center [351, 127] width 150 height 22
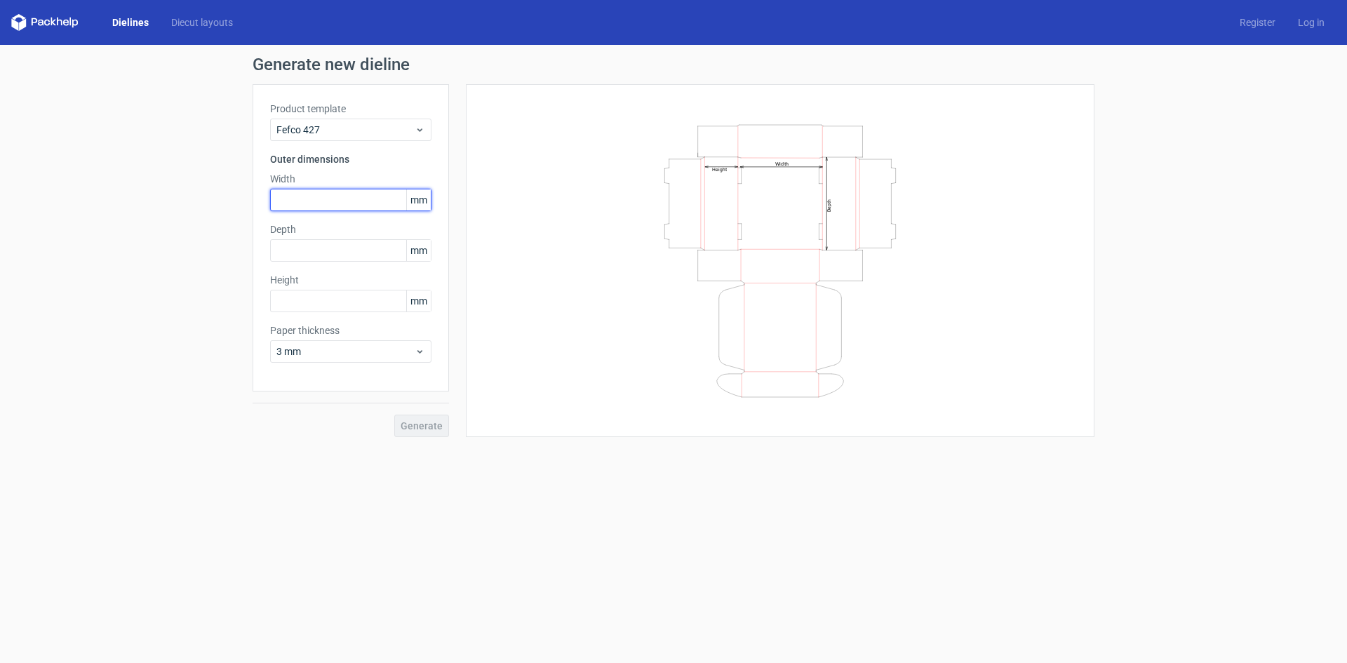
click at [345, 201] on input "text" at bounding box center [350, 200] width 161 height 22
type input "104"
type input "64"
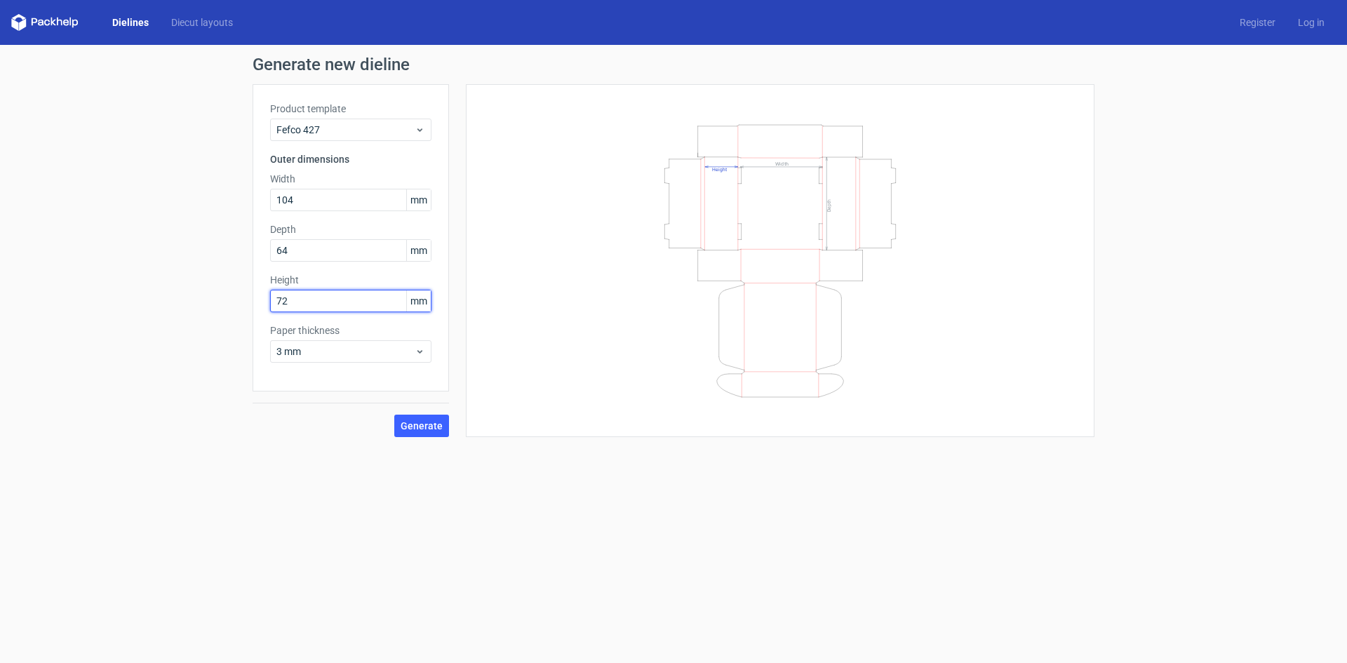
type input "72"
click at [420, 354] on icon at bounding box center [420, 351] width 11 height 11
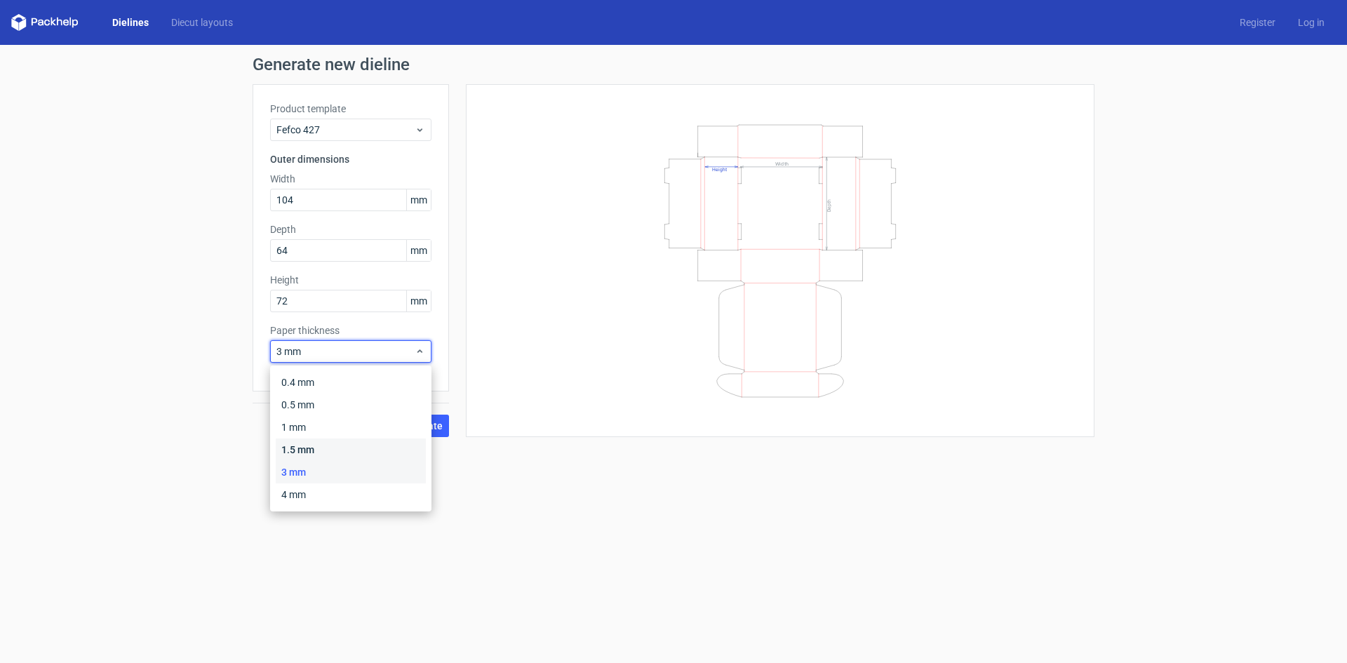
click at [359, 453] on div "1.5 mm" at bounding box center [351, 450] width 150 height 22
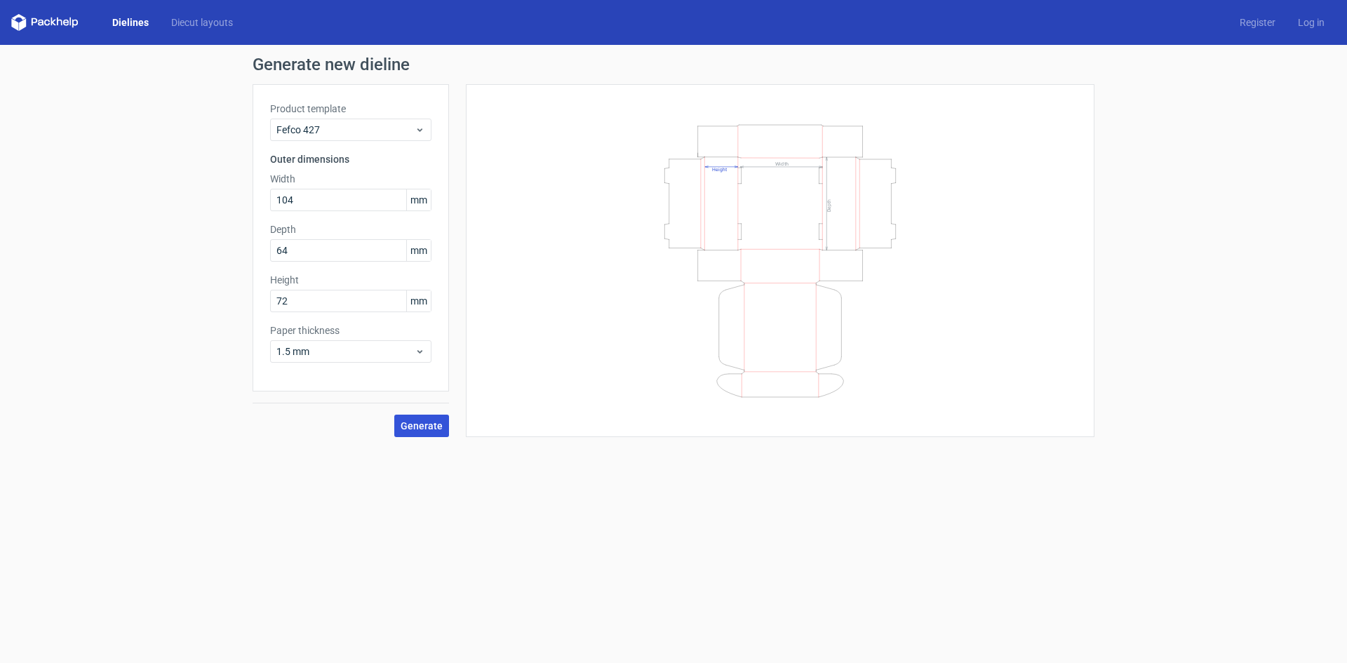
click at [416, 422] on span "Generate" at bounding box center [422, 426] width 42 height 10
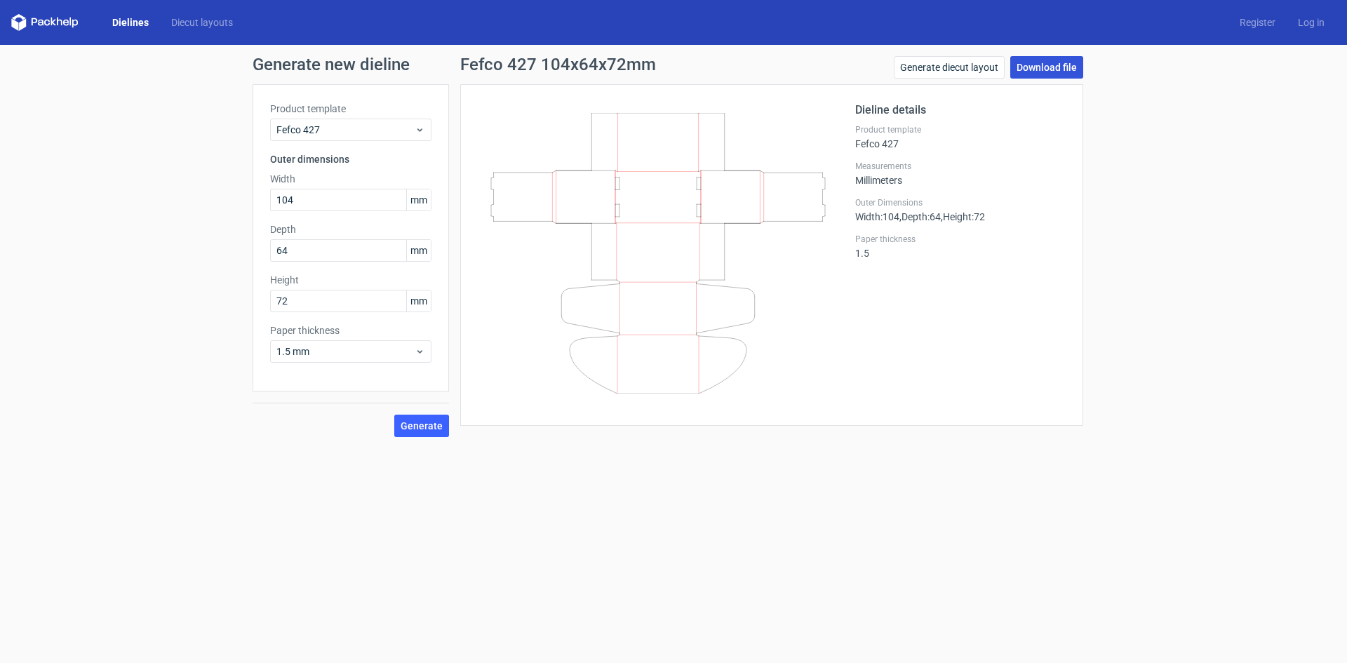
click at [1066, 69] on link "Download file" at bounding box center [1046, 67] width 73 height 22
click at [434, 425] on span "Generate" at bounding box center [422, 426] width 42 height 10
click at [1032, 69] on link "Download file" at bounding box center [1046, 67] width 73 height 22
click at [386, 133] on span "Fefco 427" at bounding box center [345, 130] width 138 height 14
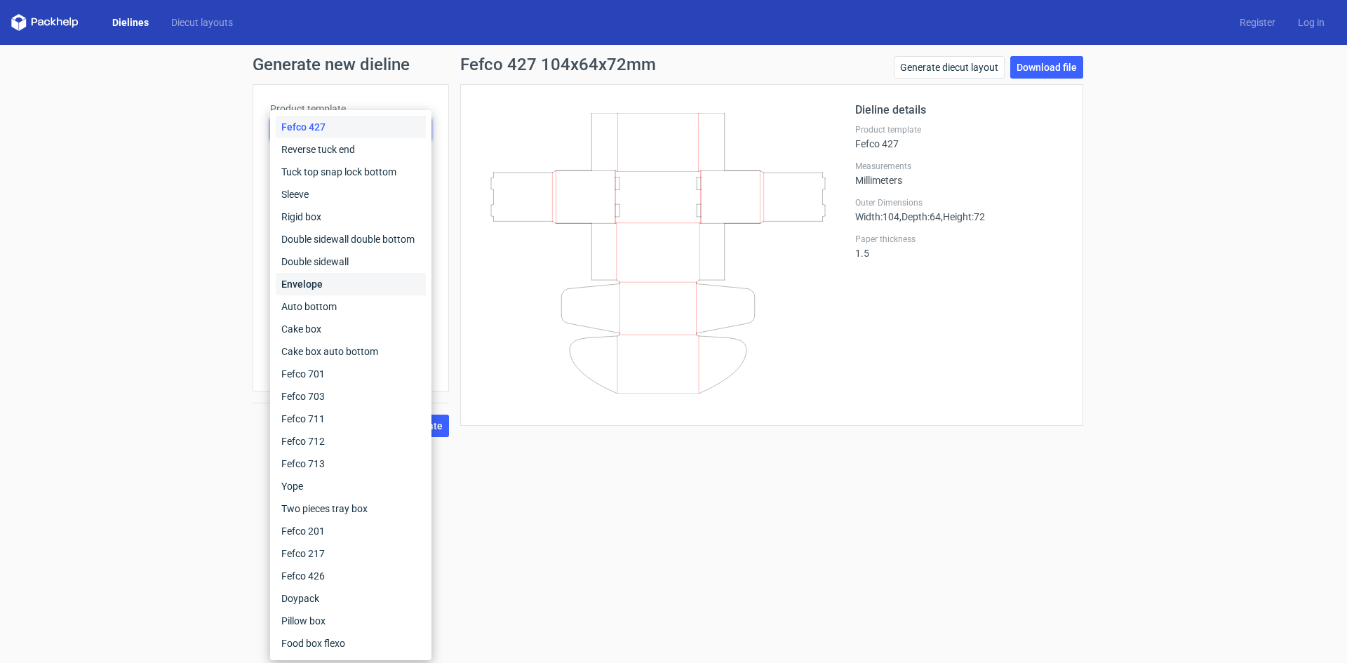
click at [319, 291] on div "Envelope" at bounding box center [351, 284] width 150 height 22
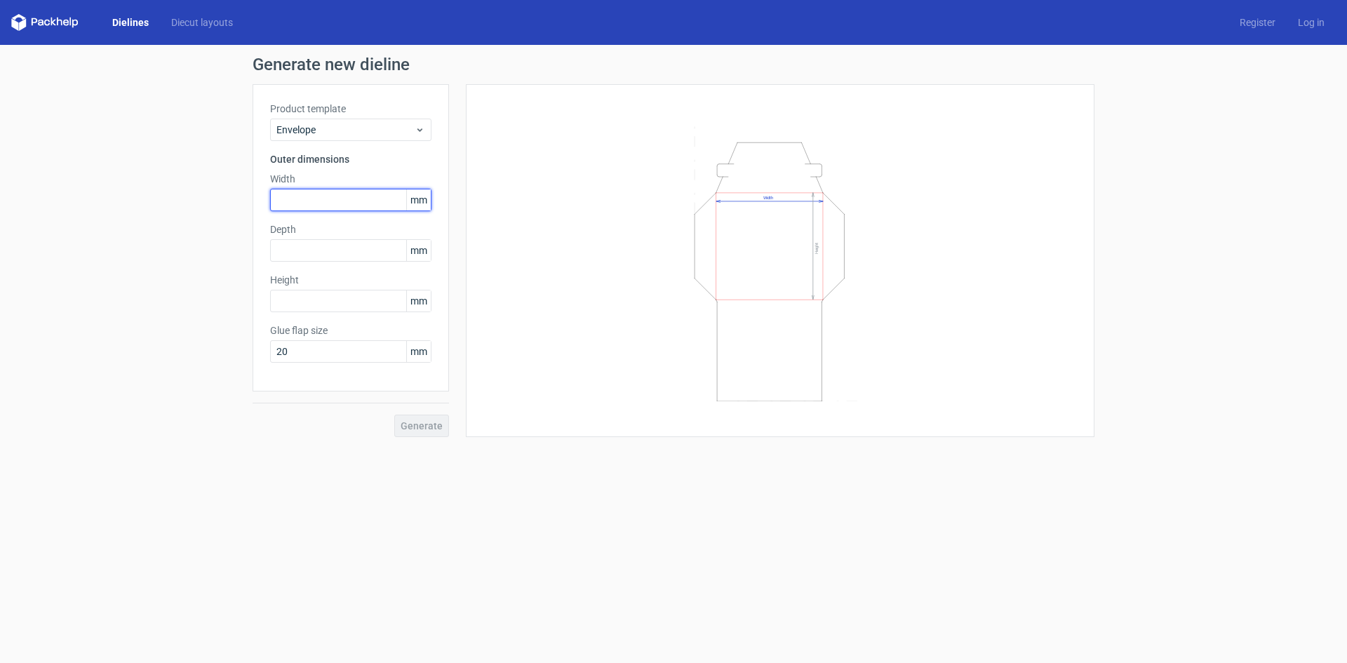
click at [347, 203] on input "text" at bounding box center [350, 200] width 161 height 22
type input "105"
type input "100"
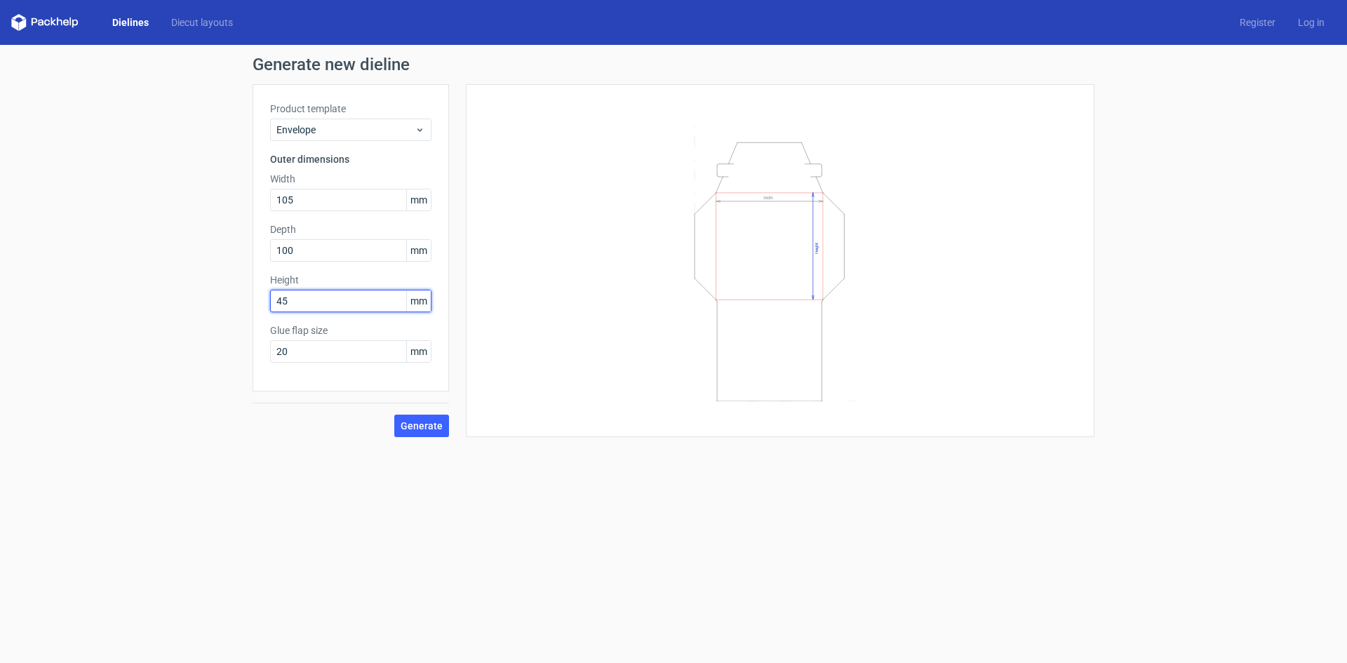
type input "45"
click at [434, 426] on span "Generate" at bounding box center [422, 426] width 42 height 10
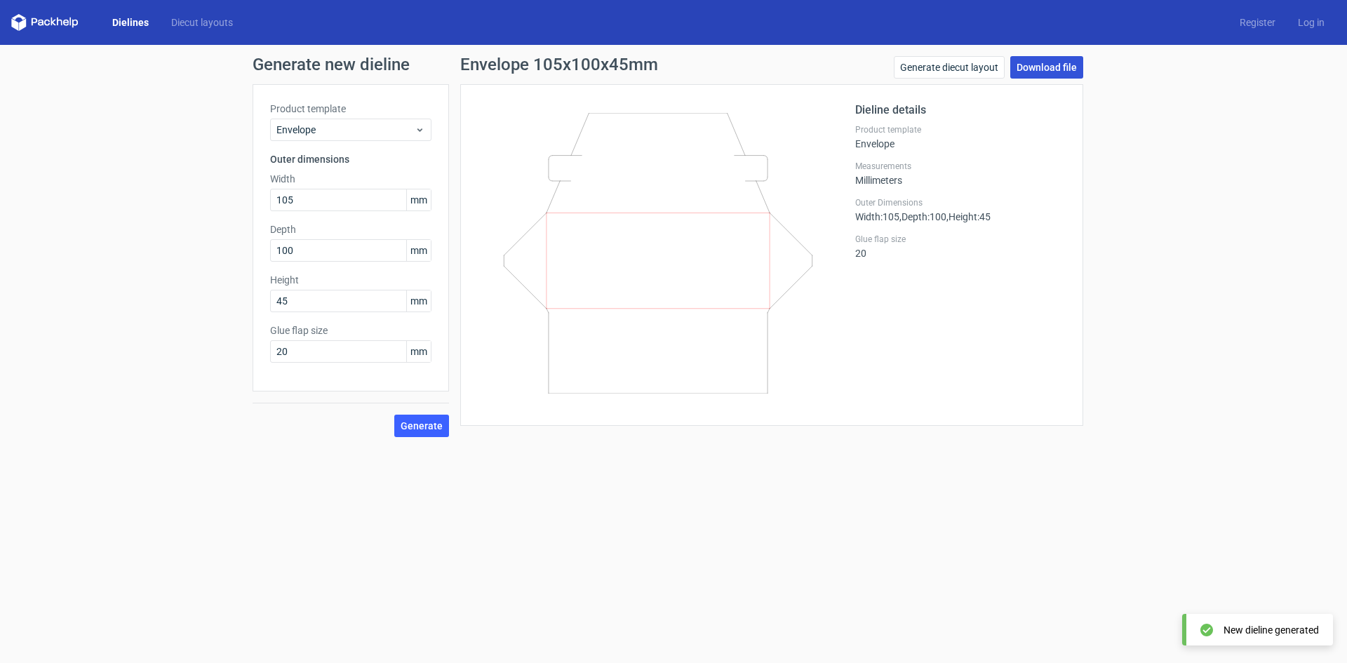
click at [1050, 69] on link "Download file" at bounding box center [1046, 67] width 73 height 22
